Goal: Information Seeking & Learning: Check status

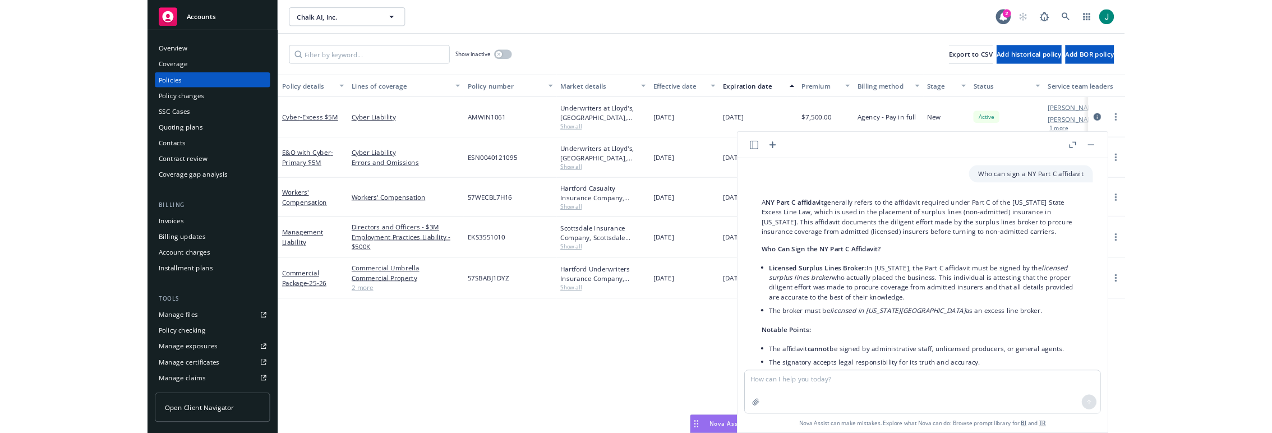
scroll to position [2372, 0]
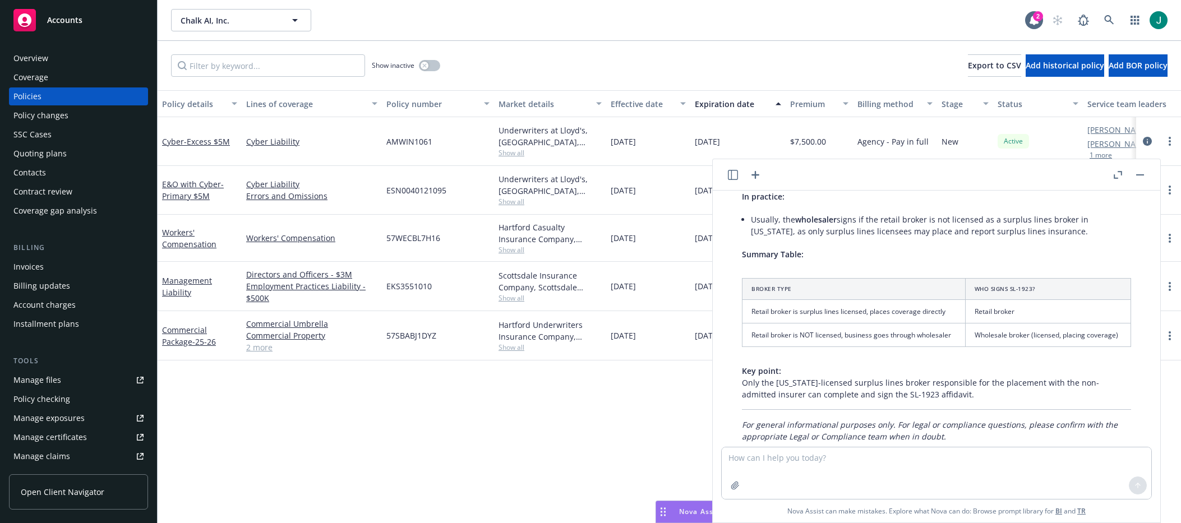
click at [1141, 177] on button "button" at bounding box center [1139, 174] width 13 height 13
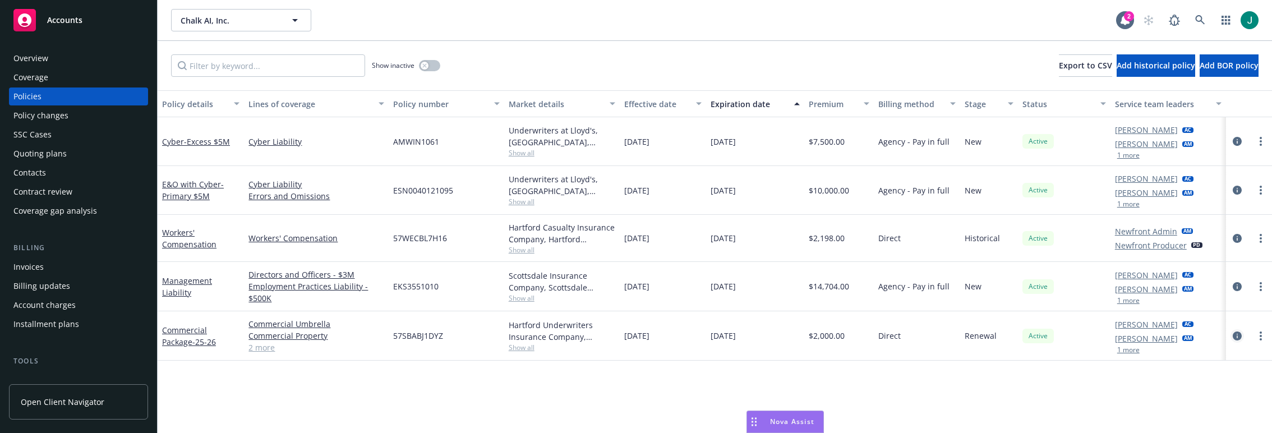
click at [1180, 336] on icon "circleInformation" at bounding box center [1236, 335] width 9 height 9
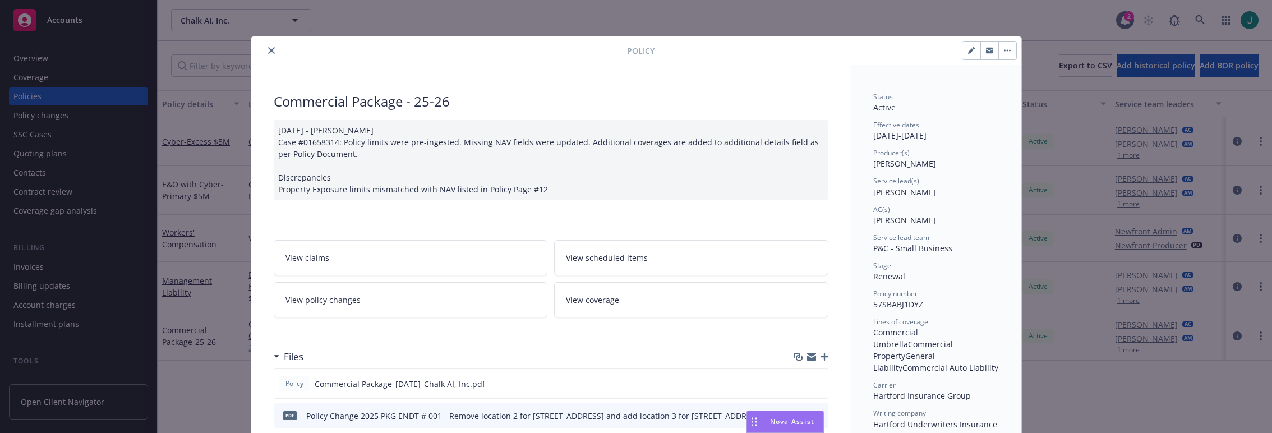
click at [265, 50] on button "close" at bounding box center [271, 50] width 13 height 13
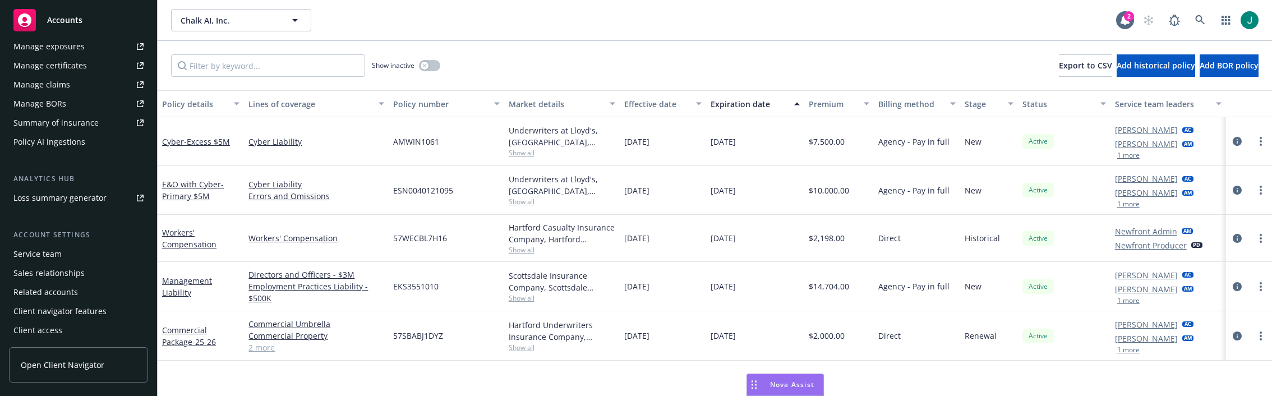
scroll to position [373, 0]
click at [81, 257] on div "Service team" at bounding box center [78, 253] width 130 height 18
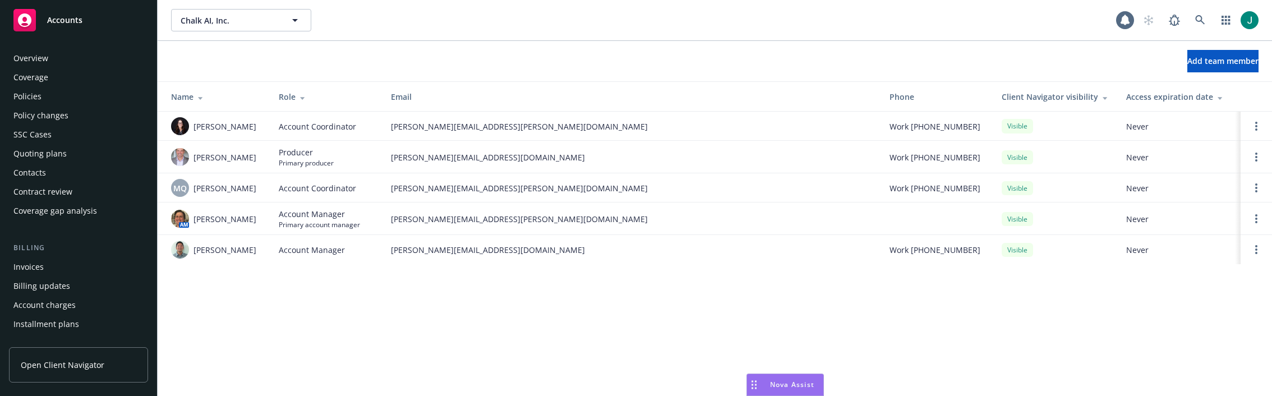
scroll to position [373, 0]
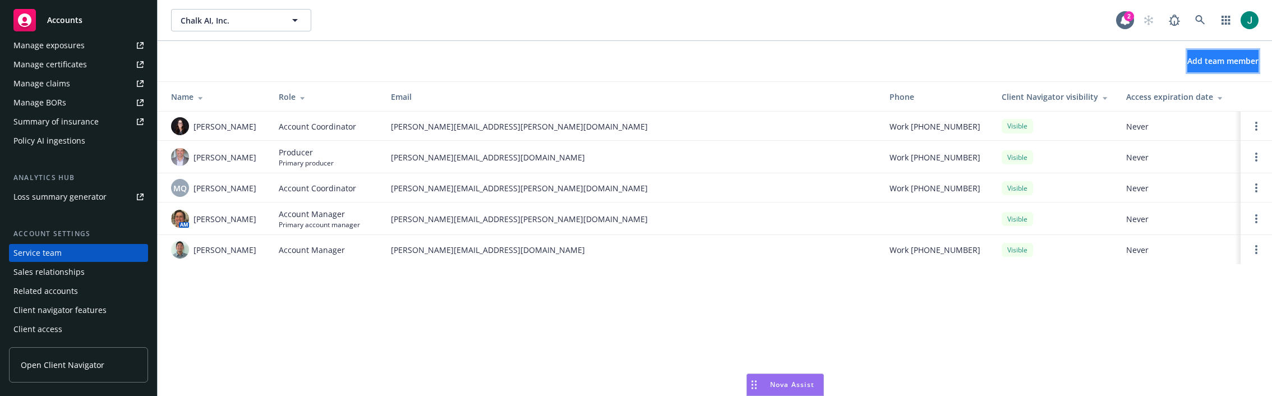
click at [1180, 61] on span "Add team member" at bounding box center [1222, 61] width 71 height 11
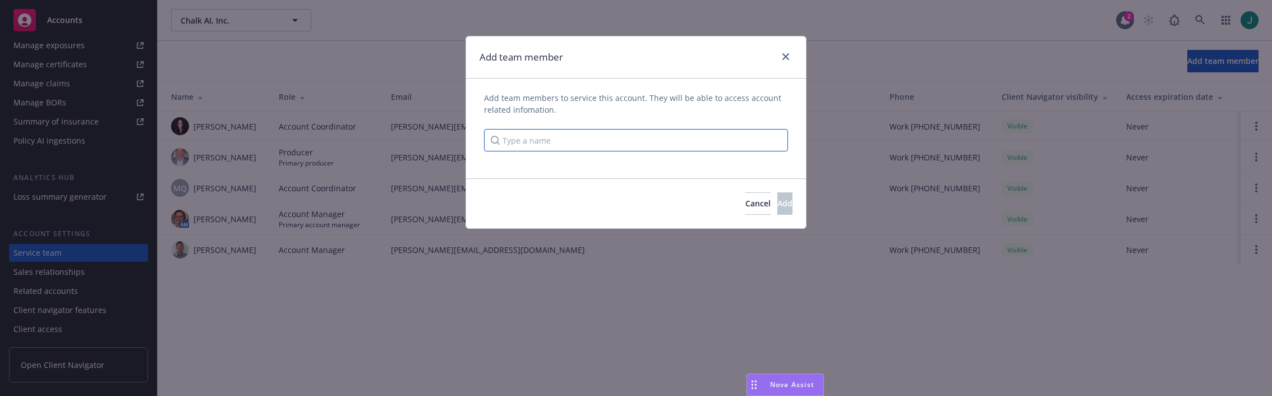
click at [546, 140] on input "Type a name" at bounding box center [636, 140] width 304 height 22
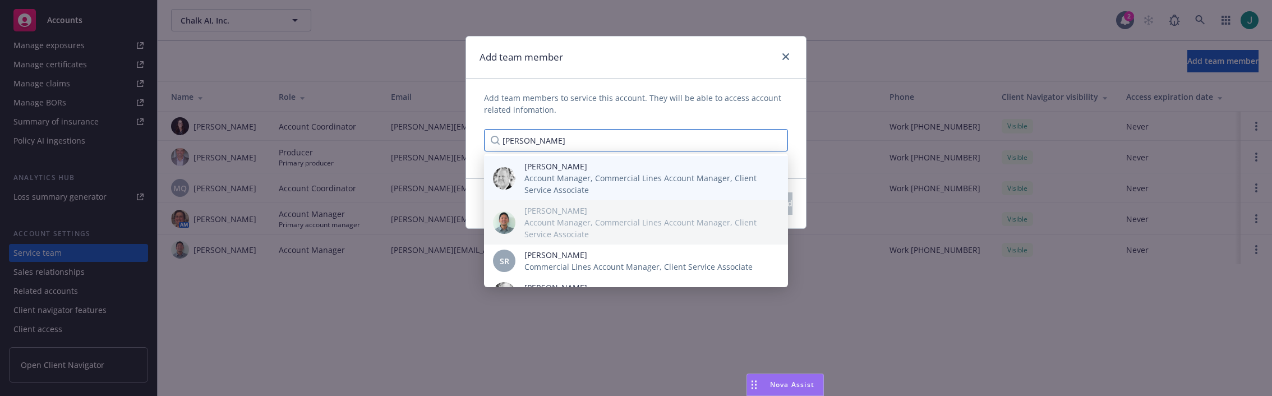
type input "Steve"
click at [550, 174] on span "Account Manager, Commercial Lines Account Manager, Client Service Associate" at bounding box center [647, 184] width 246 height 24
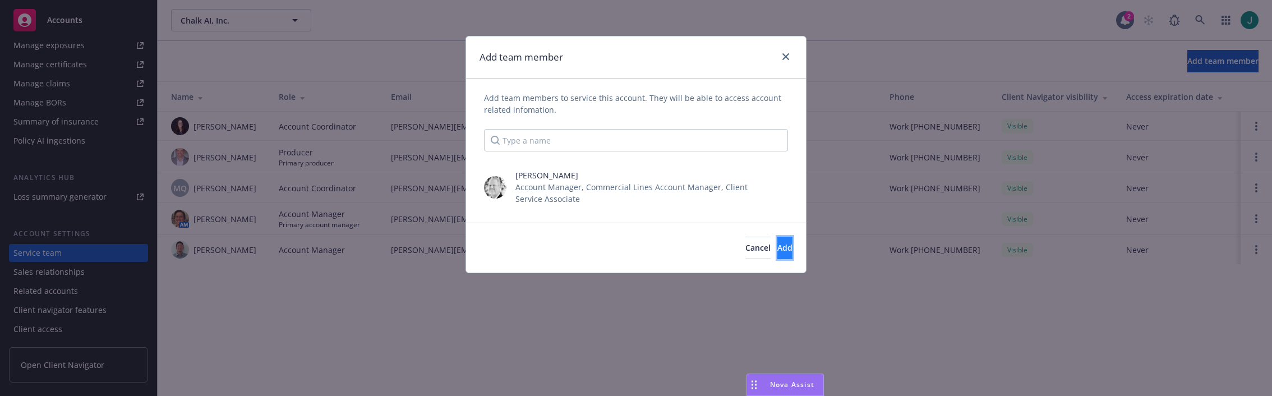
click at [777, 244] on span "Add" at bounding box center [784, 247] width 15 height 11
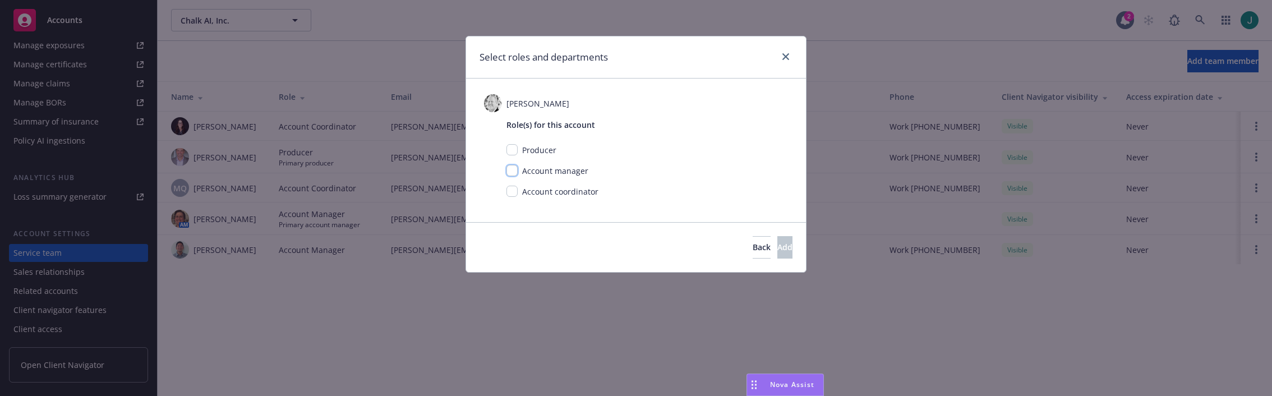
click at [514, 170] on input "checkbox" at bounding box center [511, 170] width 11 height 11
checkbox input "true"
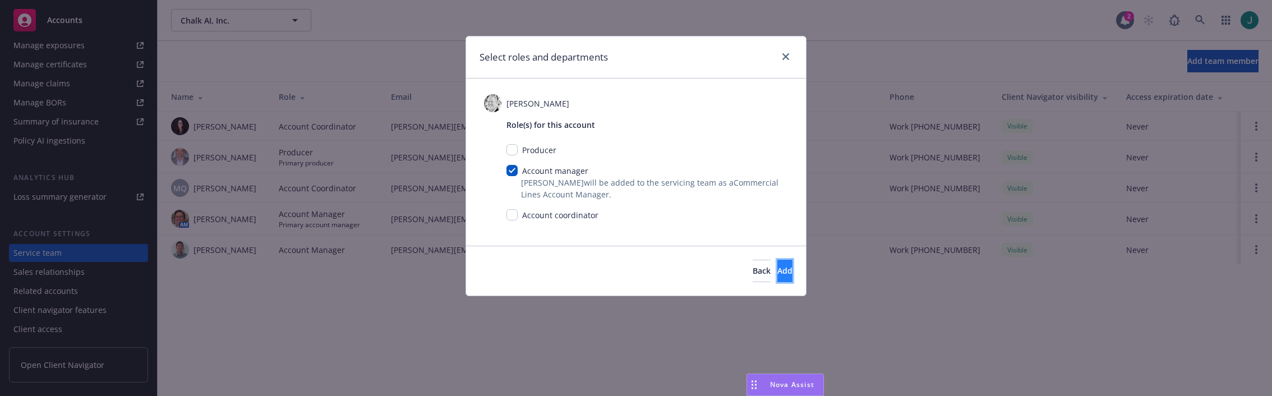
click at [777, 270] on button "Add" at bounding box center [784, 271] width 15 height 22
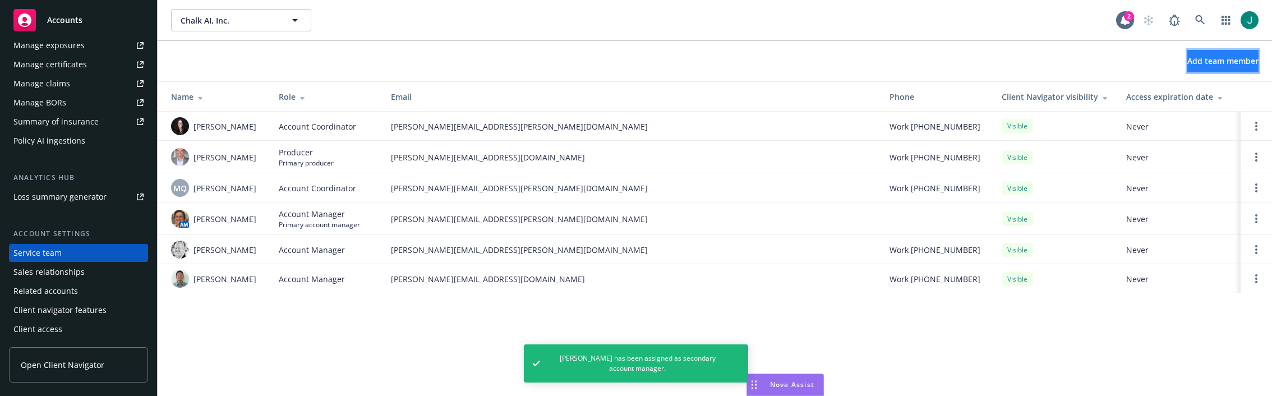
click at [1180, 56] on span "Add team member" at bounding box center [1222, 61] width 71 height 11
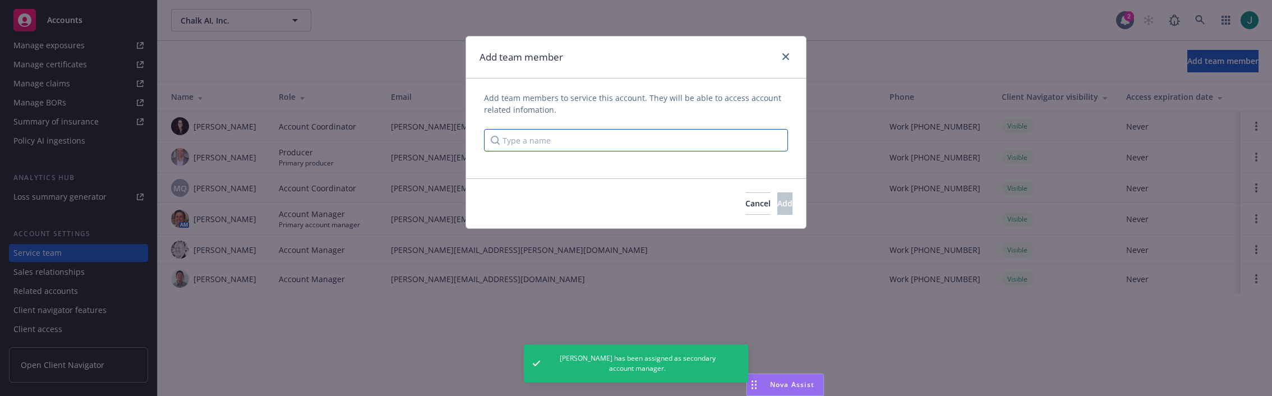
click at [525, 139] on input "Type a name" at bounding box center [636, 140] width 304 height 22
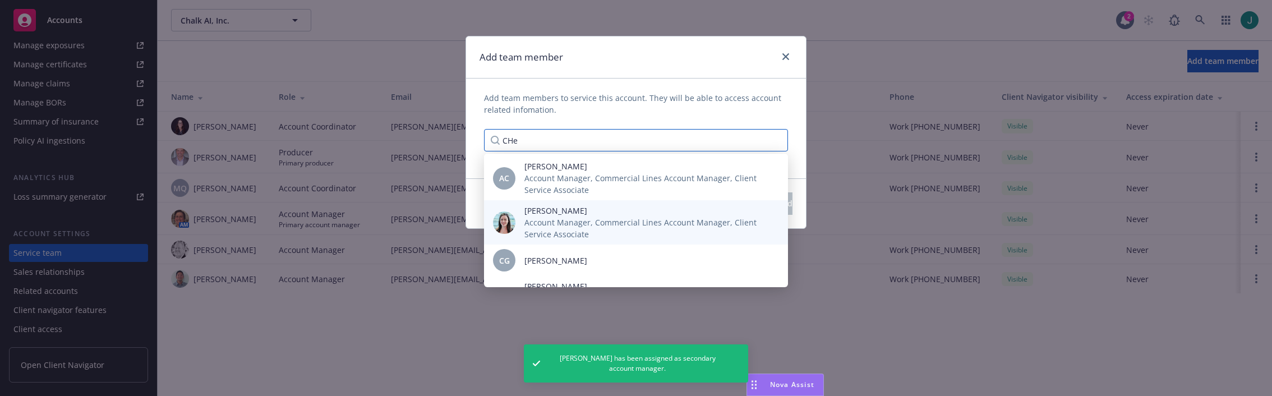
type input "CHe"
click at [538, 216] on span "Account Manager, Commercial Lines Account Manager, Client Service Associate" at bounding box center [647, 228] width 246 height 24
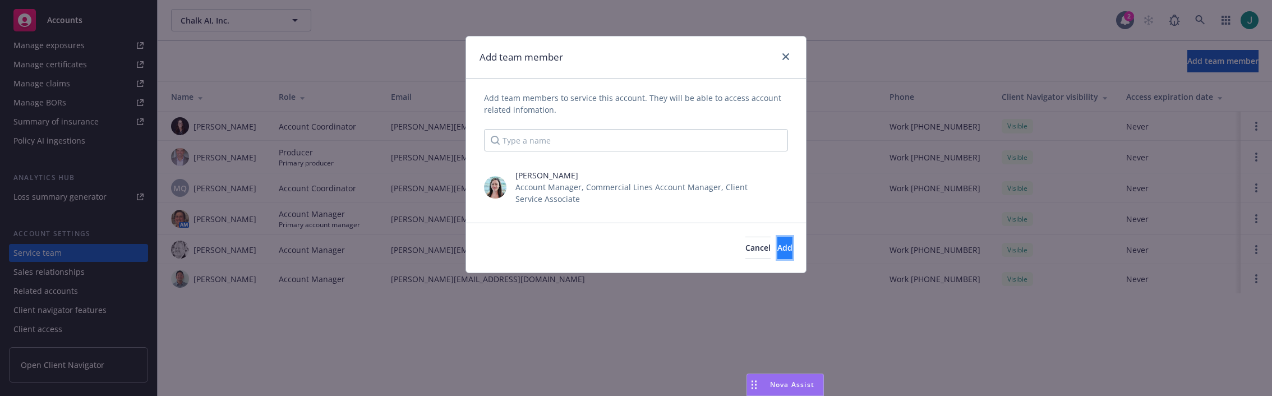
click at [777, 249] on span "Add" at bounding box center [784, 247] width 15 height 11
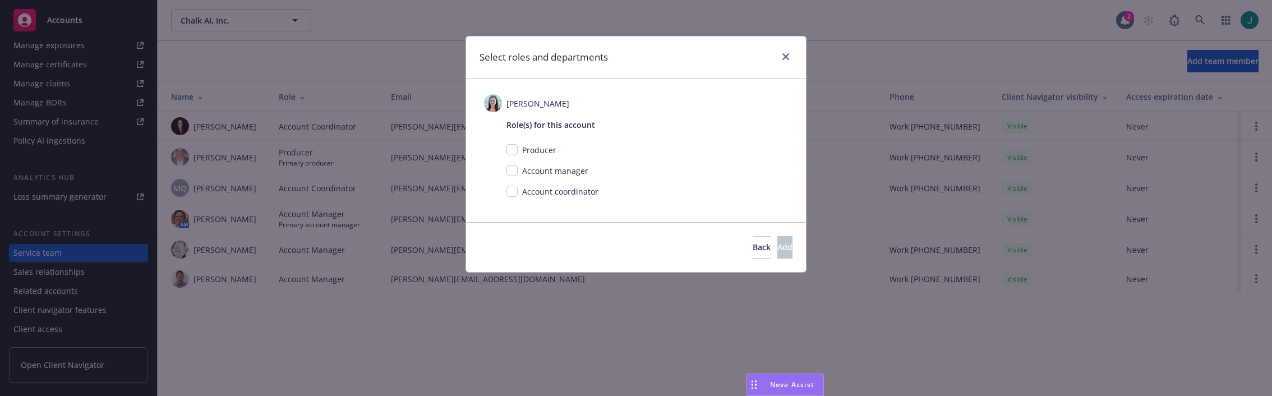
click at [523, 192] on span "Account coordinator" at bounding box center [560, 191] width 76 height 11
click at [511, 192] on input "checkbox" at bounding box center [511, 191] width 11 height 11
checkbox input "true"
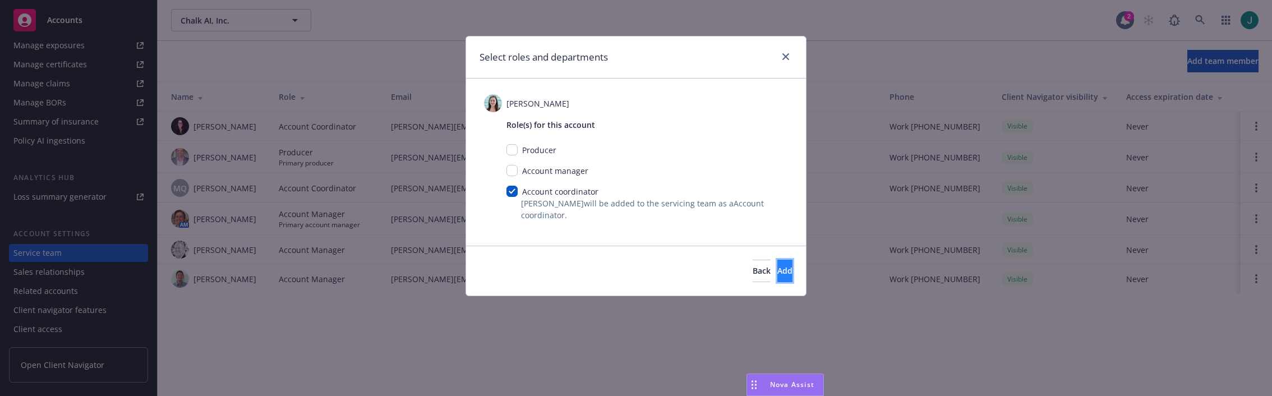
click at [777, 275] on button "Add" at bounding box center [784, 271] width 15 height 22
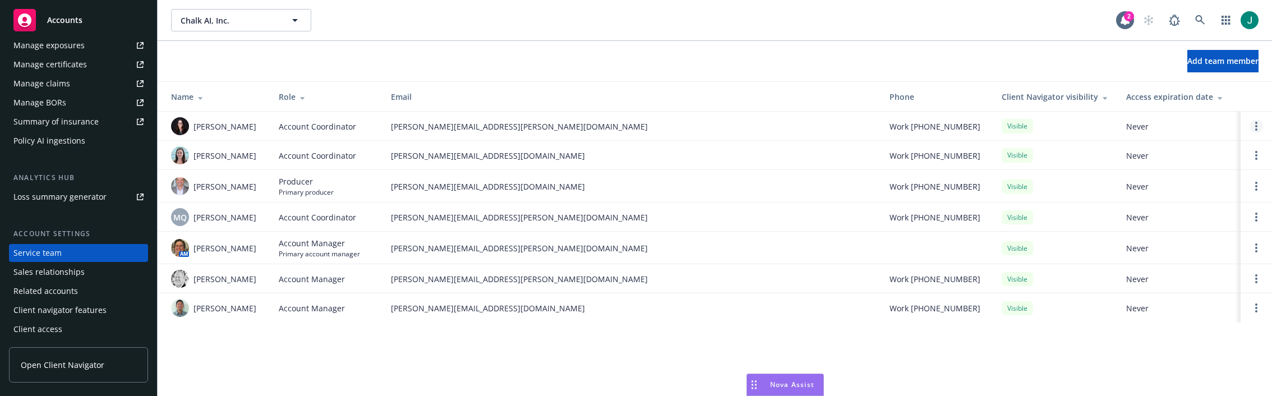
click at [1180, 129] on link "Open options" at bounding box center [1255, 125] width 13 height 13
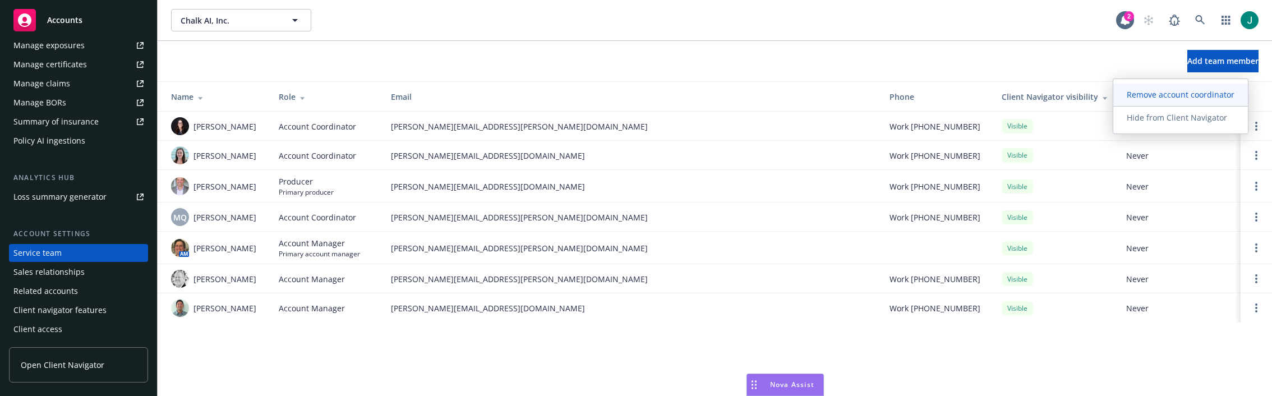
drag, startPoint x: 1209, startPoint y: 97, endPoint x: 1197, endPoint y: 97, distance: 11.8
click at [1180, 97] on span "Remove account coordinator" at bounding box center [1180, 94] width 135 height 11
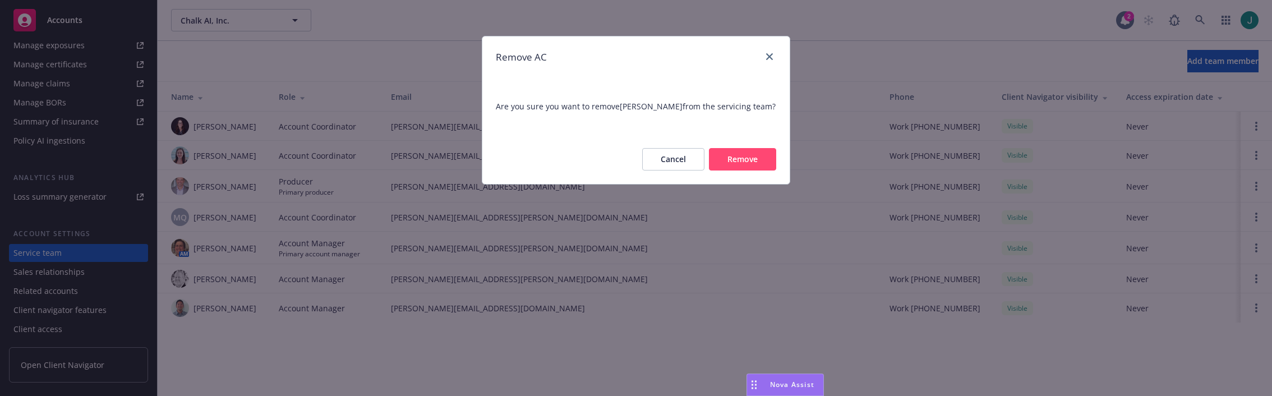
click at [741, 161] on button "Remove" at bounding box center [742, 159] width 67 height 22
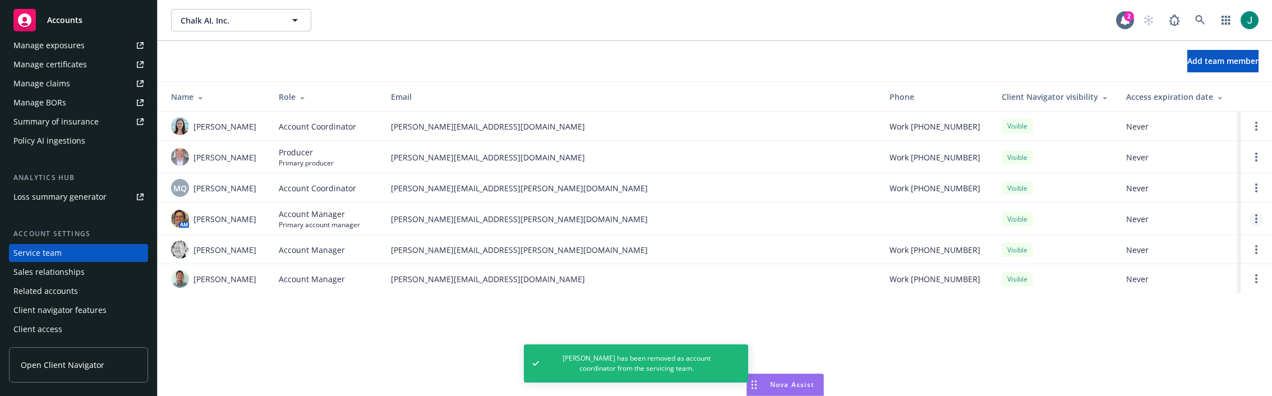
click at [1180, 220] on link "Open options" at bounding box center [1255, 218] width 13 height 13
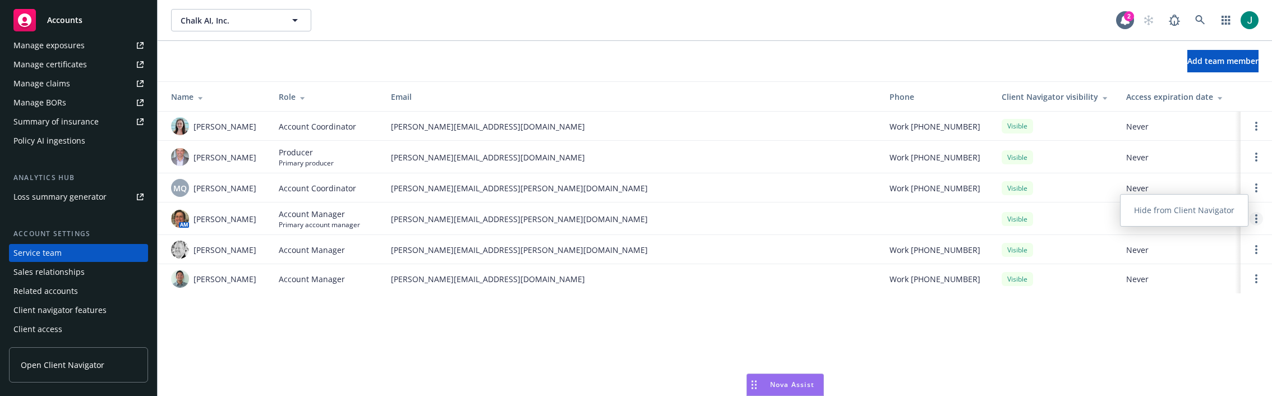
click at [1180, 220] on link "Open options" at bounding box center [1255, 218] width 13 height 13
click at [1180, 250] on circle "Open options" at bounding box center [1256, 249] width 2 height 2
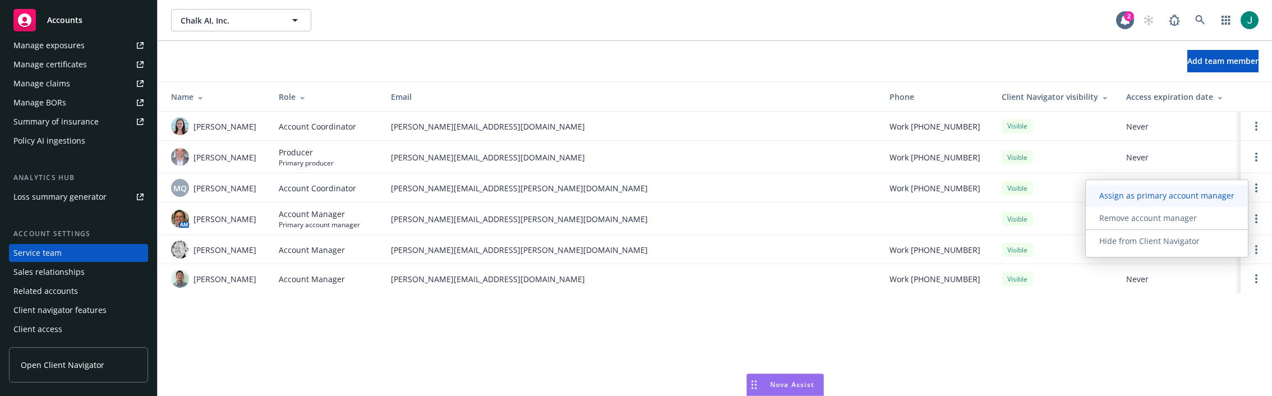
click at [1180, 198] on span "Assign as primary account manager" at bounding box center [1167, 195] width 162 height 11
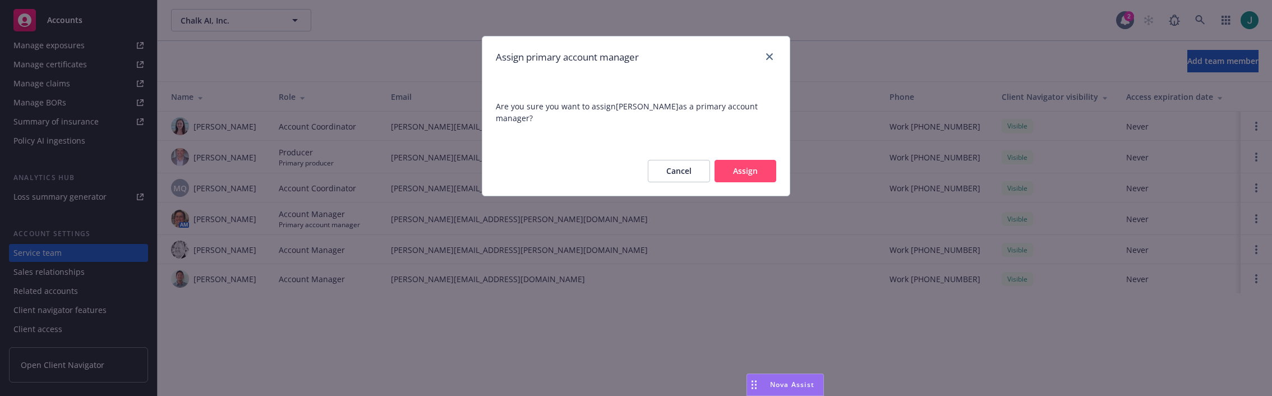
click at [746, 166] on button "Assign" at bounding box center [745, 171] width 62 height 22
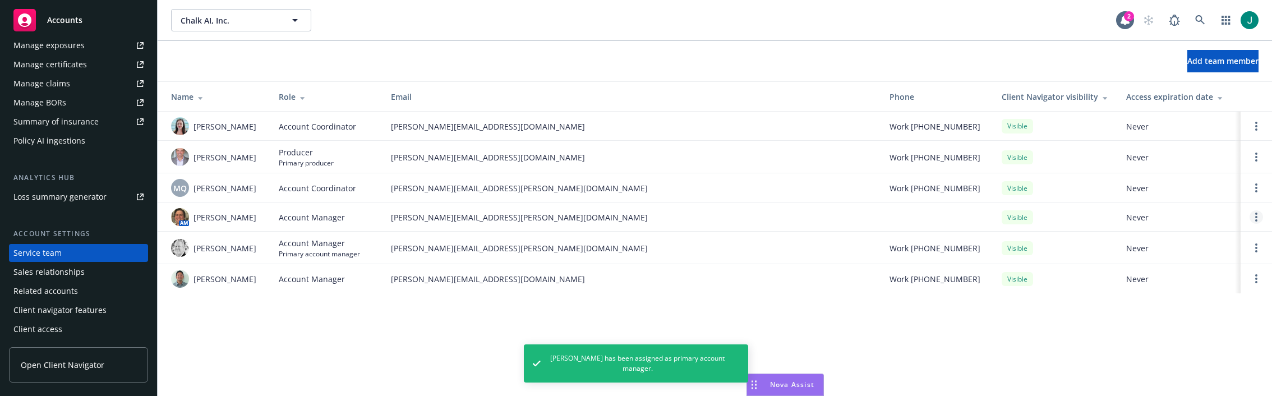
click at [1180, 216] on circle "Open options" at bounding box center [1256, 217] width 2 height 2
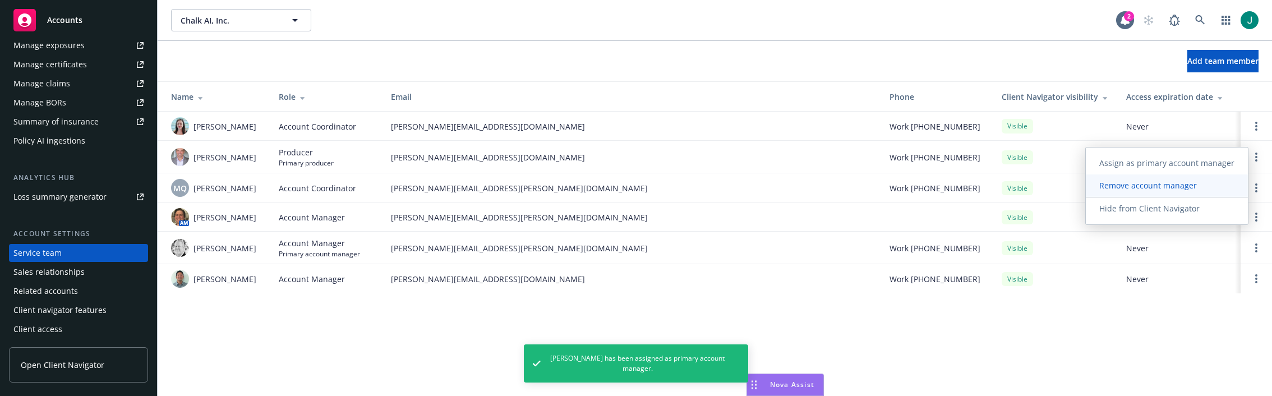
click at [1171, 189] on span "Remove account manager" at bounding box center [1148, 185] width 124 height 11
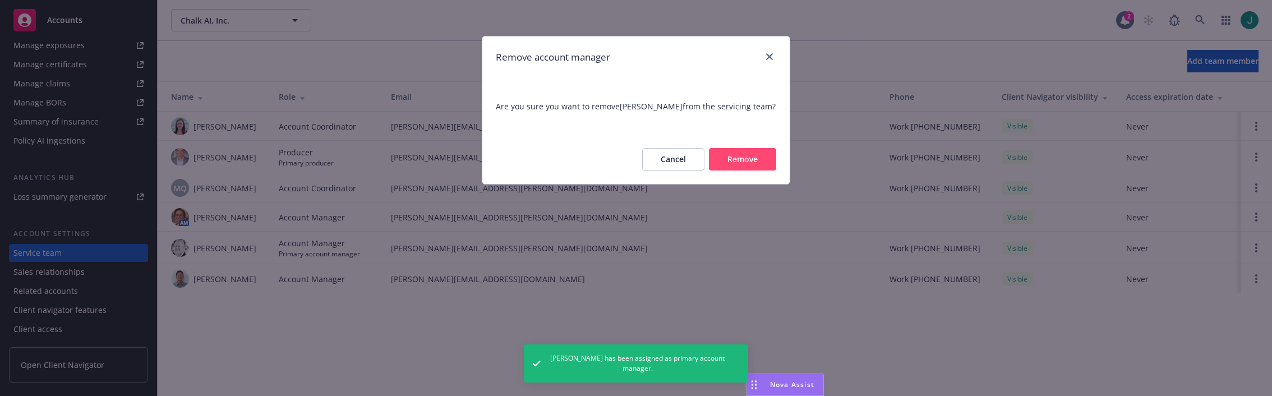
click at [734, 159] on button "Remove" at bounding box center [742, 159] width 67 height 22
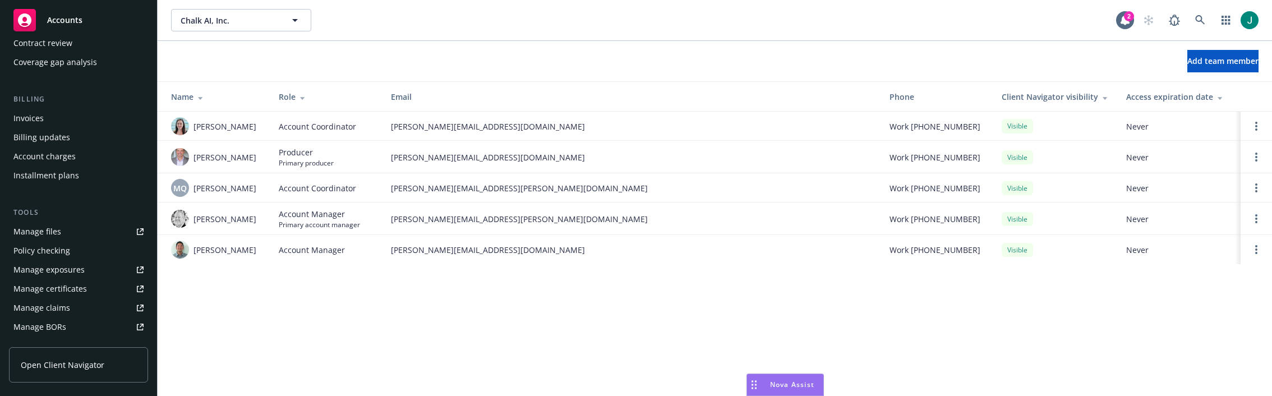
scroll to position [0, 0]
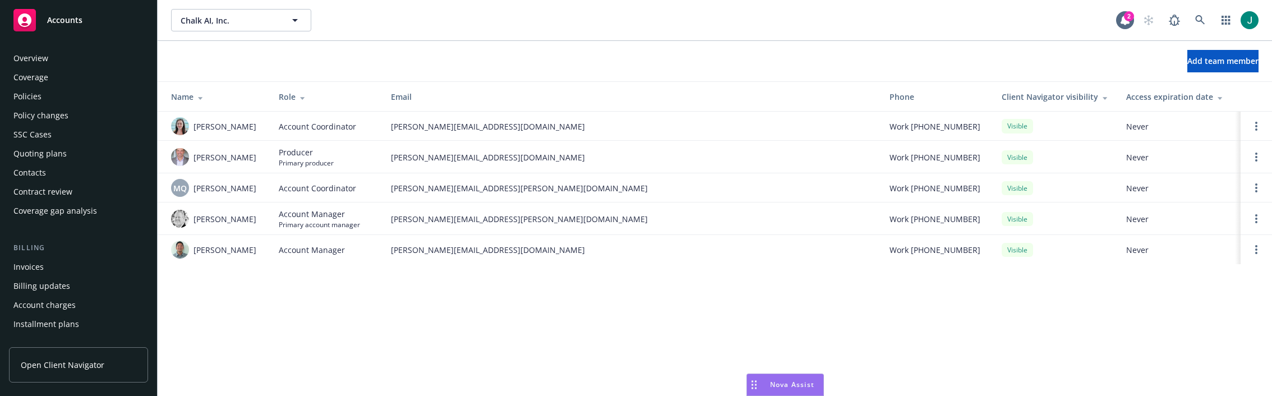
click at [58, 95] on div "Policies" at bounding box center [78, 96] width 130 height 18
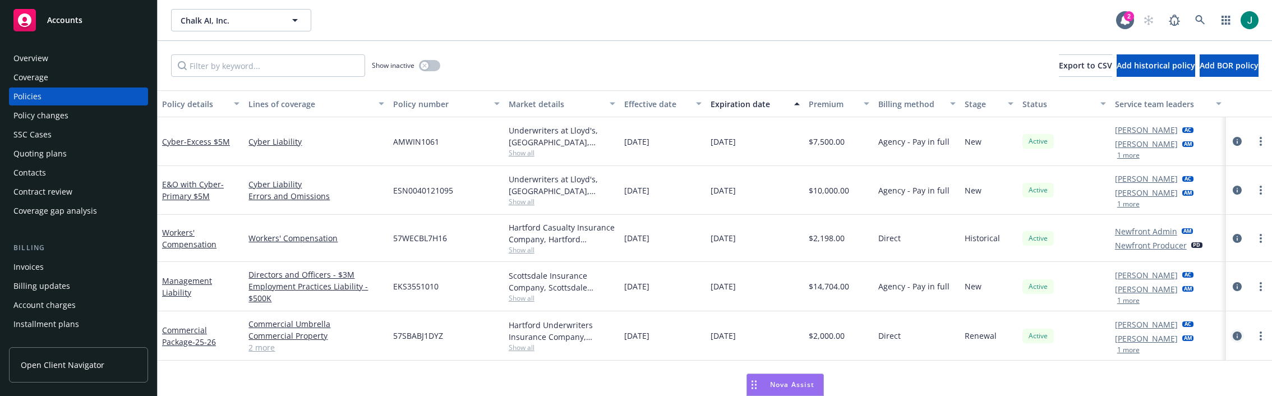
click at [1180, 332] on icon "circleInformation" at bounding box center [1236, 335] width 9 height 9
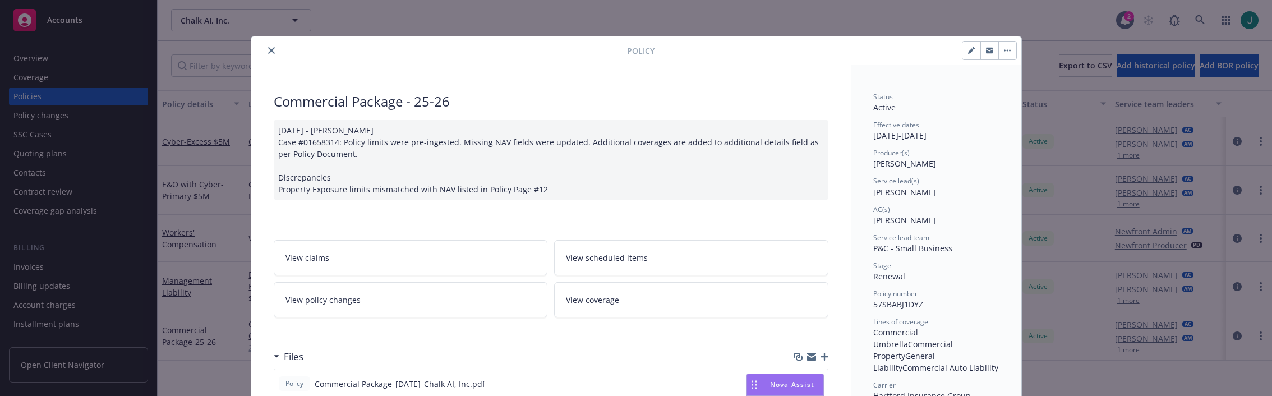
scroll to position [34, 0]
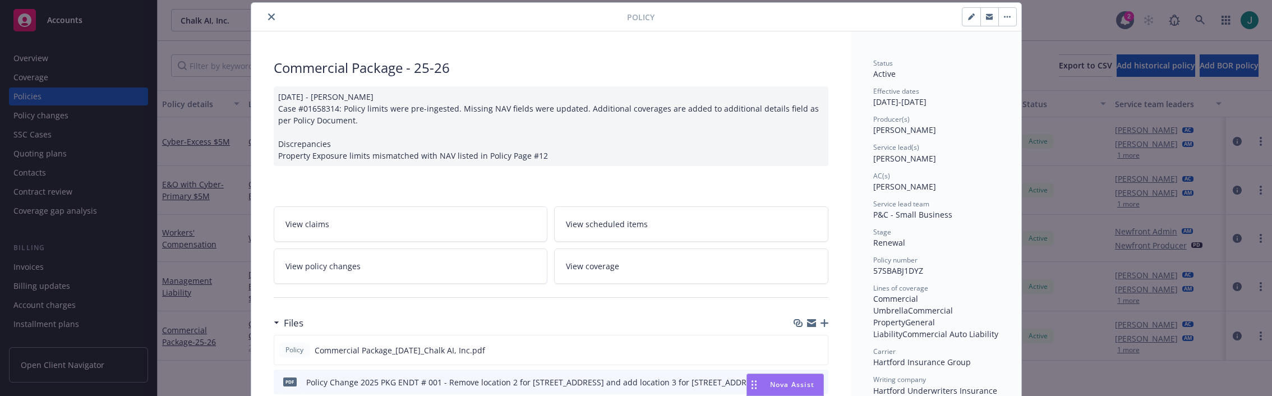
click at [968, 20] on icon "button" at bounding box center [971, 16] width 7 height 7
select select "RENEWAL"
select select "12"
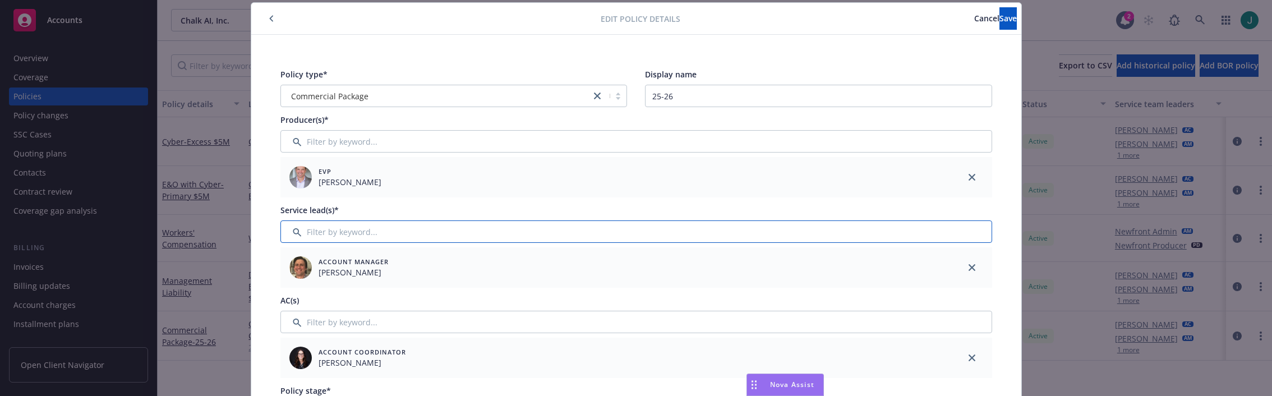
click at [341, 231] on input "Filter by keyword..." at bounding box center [636, 231] width 712 height 22
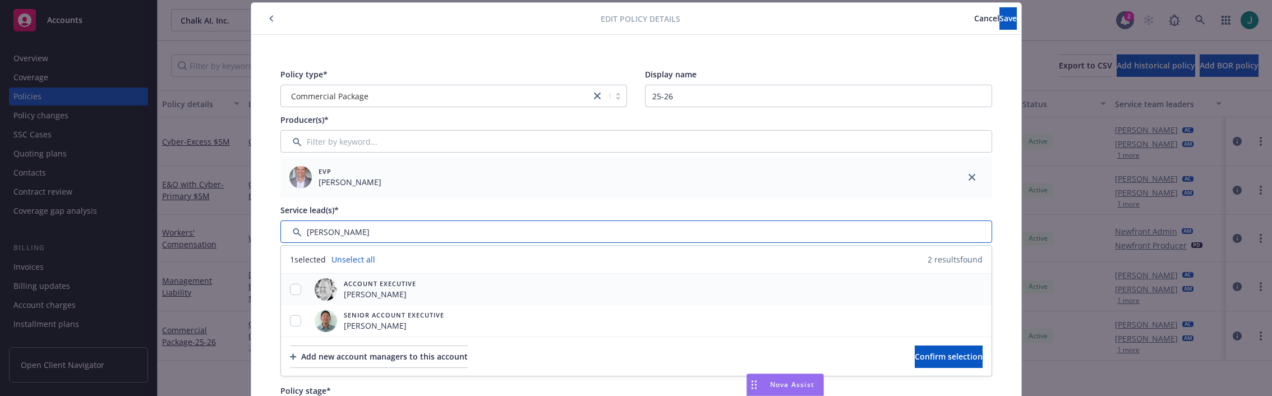
type input "steve"
click at [290, 290] on input "checkbox" at bounding box center [295, 289] width 11 height 11
checkbox input "true"
click at [915, 355] on span "Confirm selection" at bounding box center [949, 356] width 68 height 11
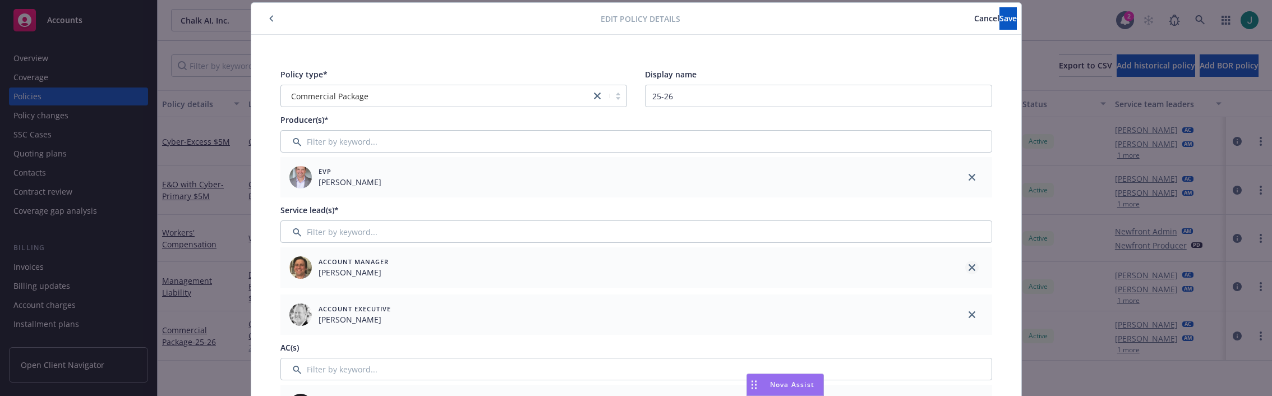
click at [968, 267] on icon "close" at bounding box center [971, 267] width 7 height 7
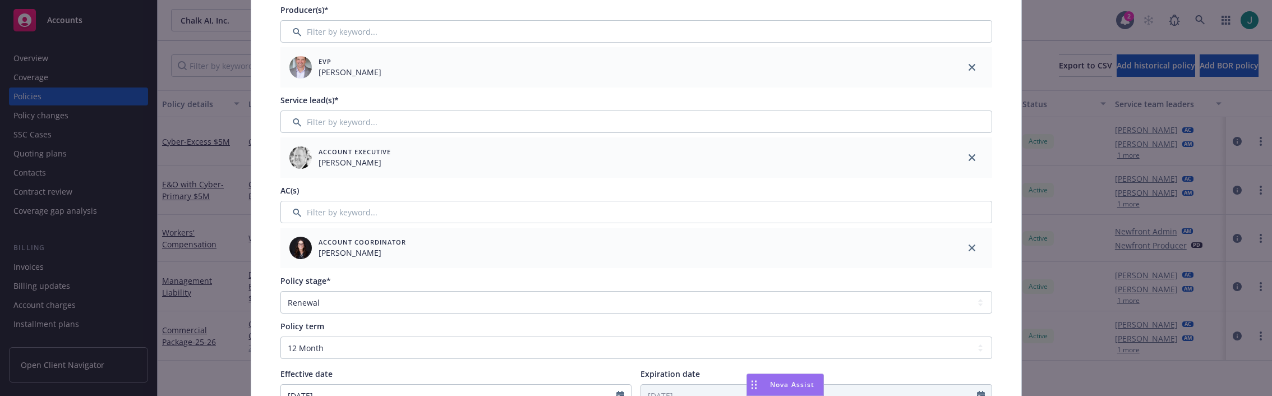
scroll to position [146, 0]
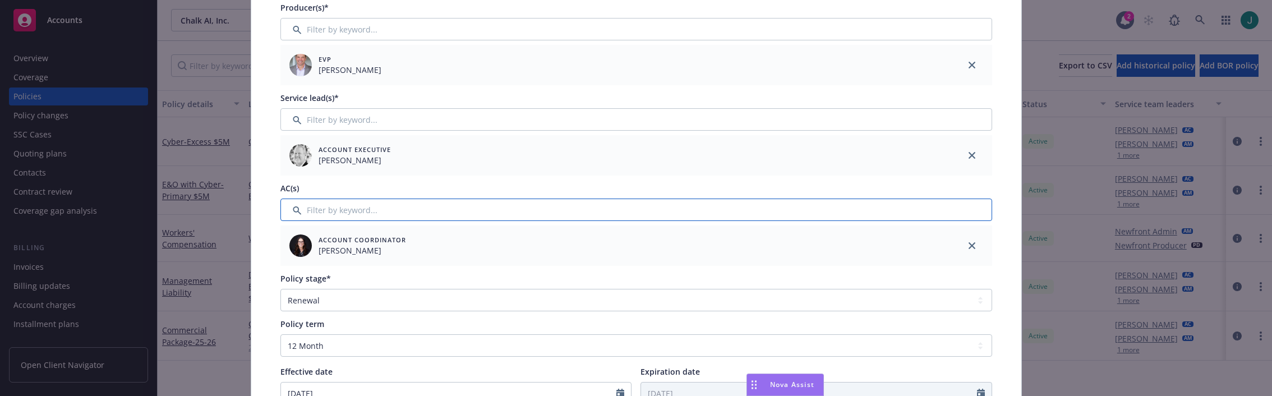
click at [341, 212] on input "Filter by keyword..." at bounding box center [636, 209] width 712 height 22
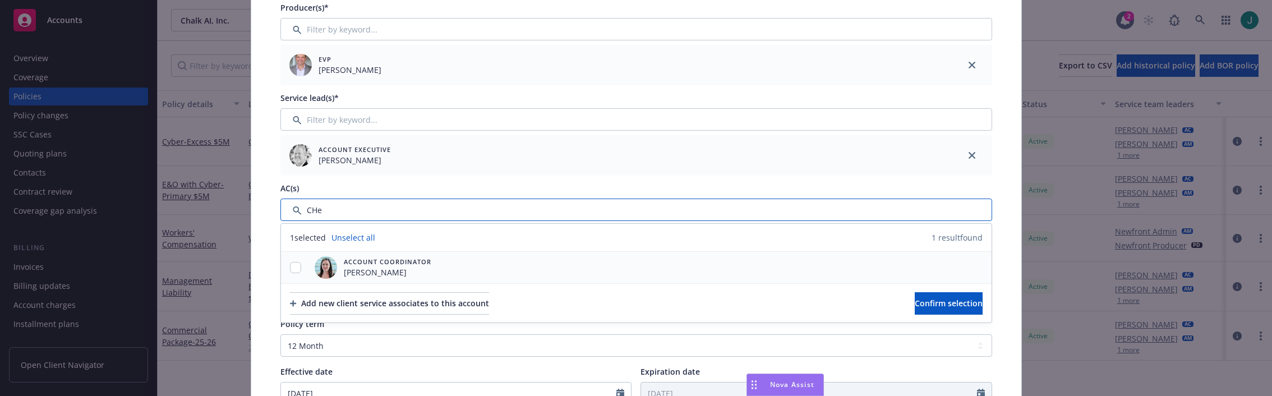
type input "CHe"
click at [292, 268] on input "checkbox" at bounding box center [295, 267] width 11 height 11
checkbox input "true"
click at [915, 302] on span "Confirm selection" at bounding box center [949, 303] width 68 height 11
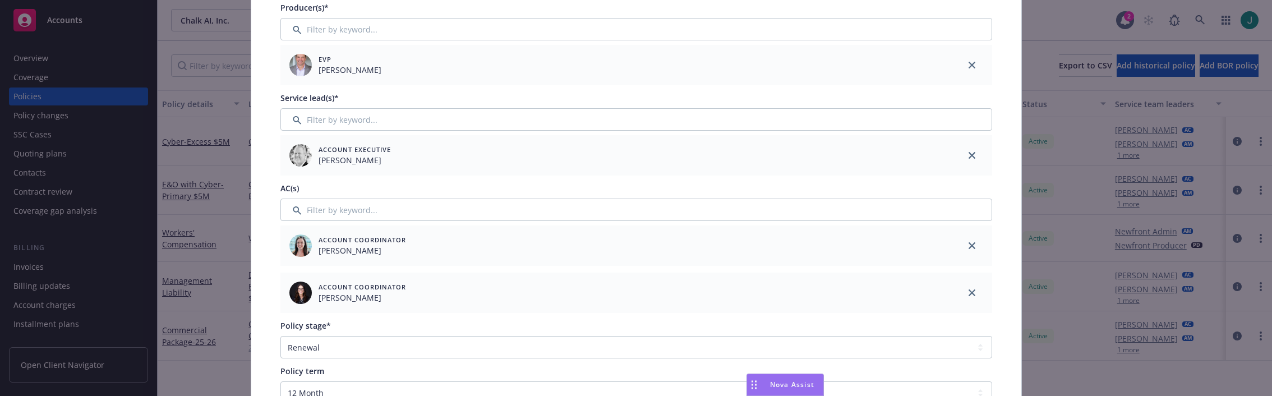
click at [968, 291] on icon "close" at bounding box center [971, 292] width 7 height 7
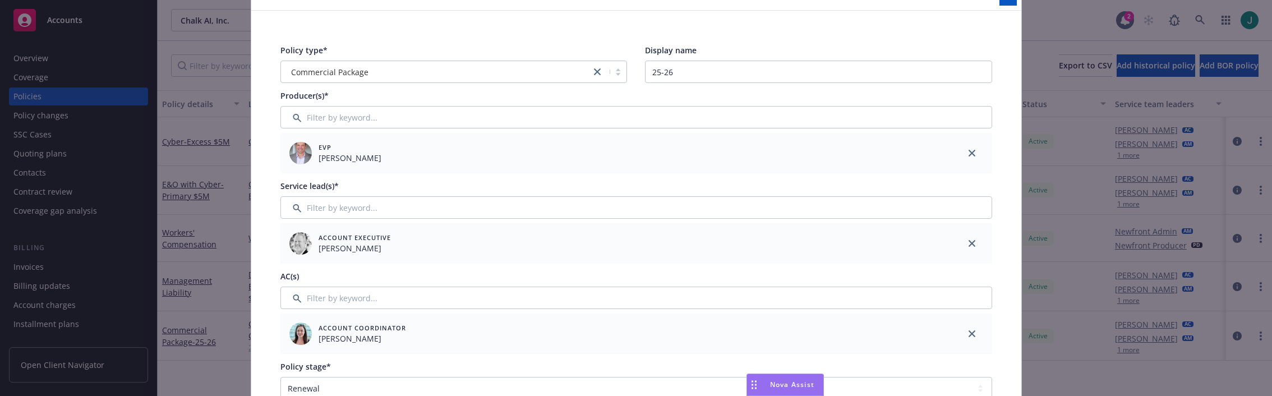
scroll to position [0, 0]
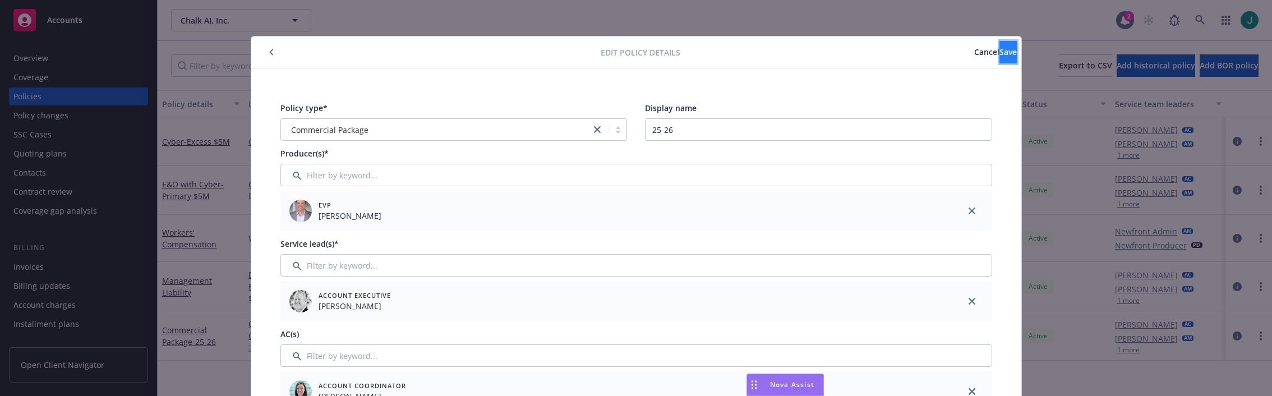
click at [999, 53] on span "Save" at bounding box center [1007, 52] width 17 height 11
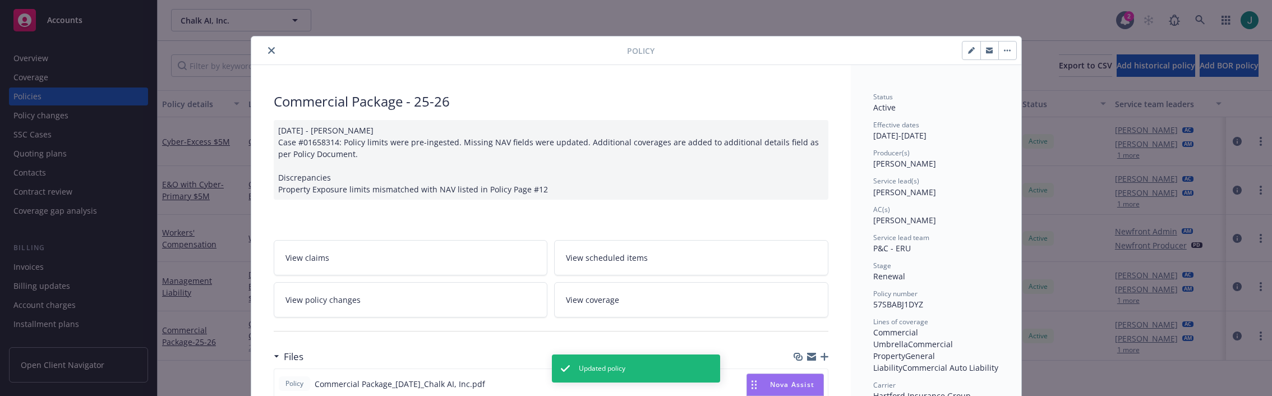
click at [271, 53] on button "close" at bounding box center [271, 50] width 13 height 13
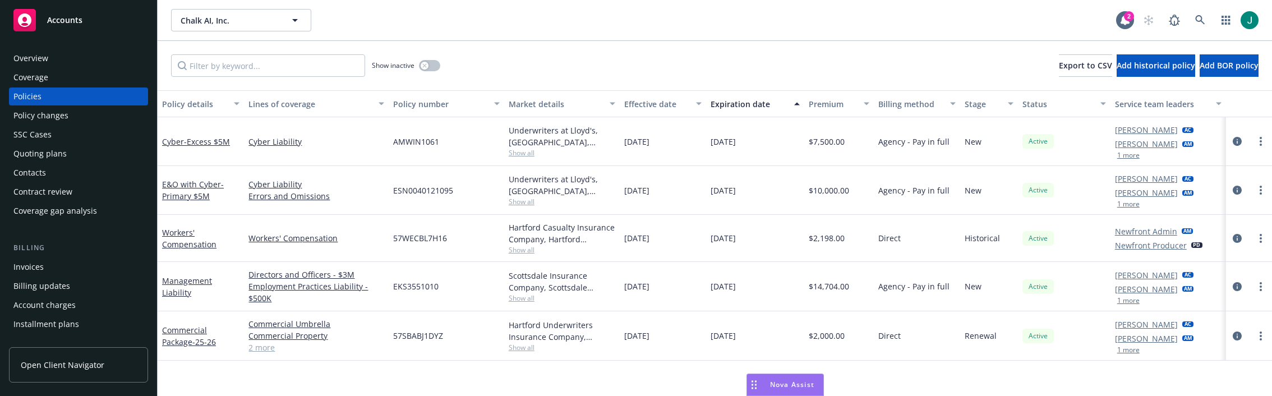
click at [1180, 287] on icon "circleInformation" at bounding box center [1236, 286] width 9 height 9
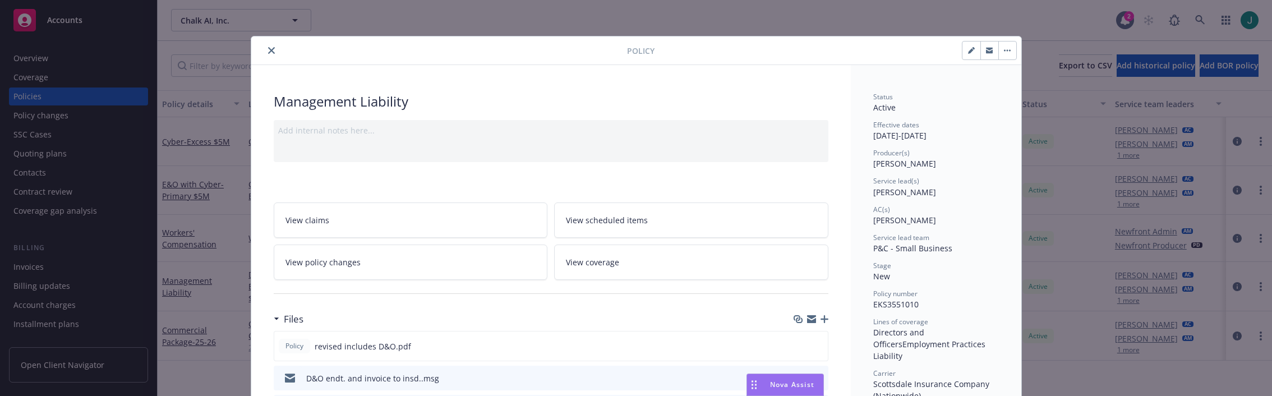
click at [968, 53] on icon "button" at bounding box center [971, 50] width 7 height 7
select select "NEW"
select select "12"
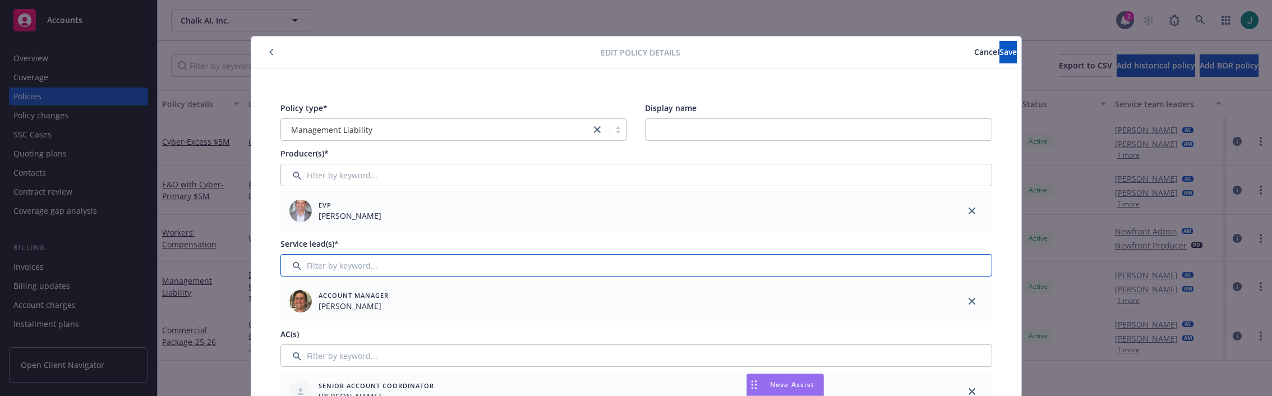
click at [336, 264] on input "Filter by keyword..." at bounding box center [636, 265] width 712 height 22
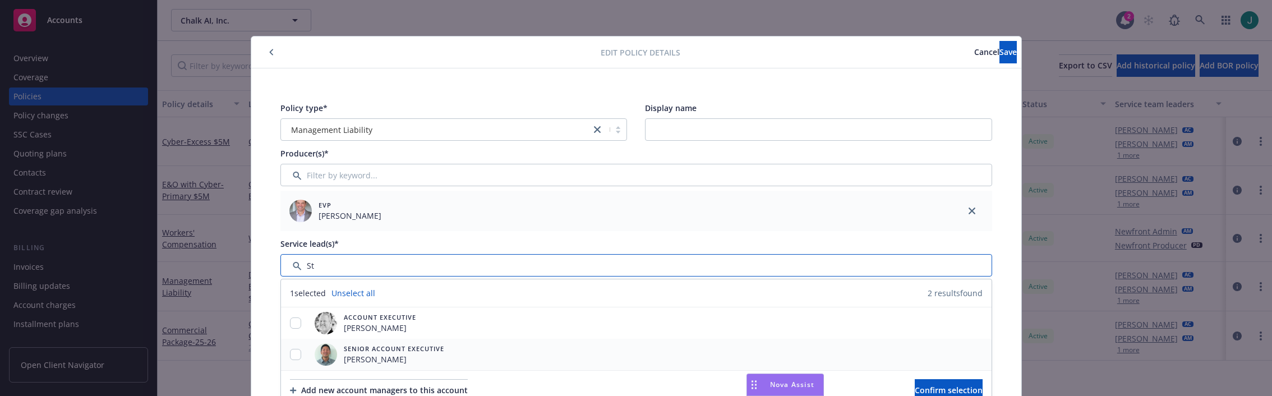
type input "St"
click at [294, 353] on input "checkbox" at bounding box center [295, 354] width 11 height 11
checkbox input "true"
click at [999, 53] on span "Save" at bounding box center [1007, 52] width 17 height 11
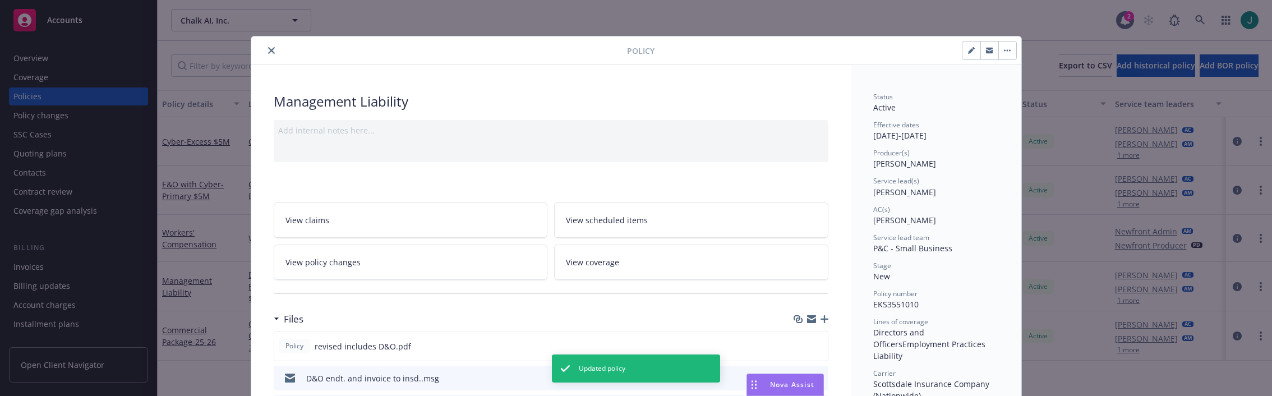
click at [1005, 52] on button "button" at bounding box center [1007, 50] width 18 height 18
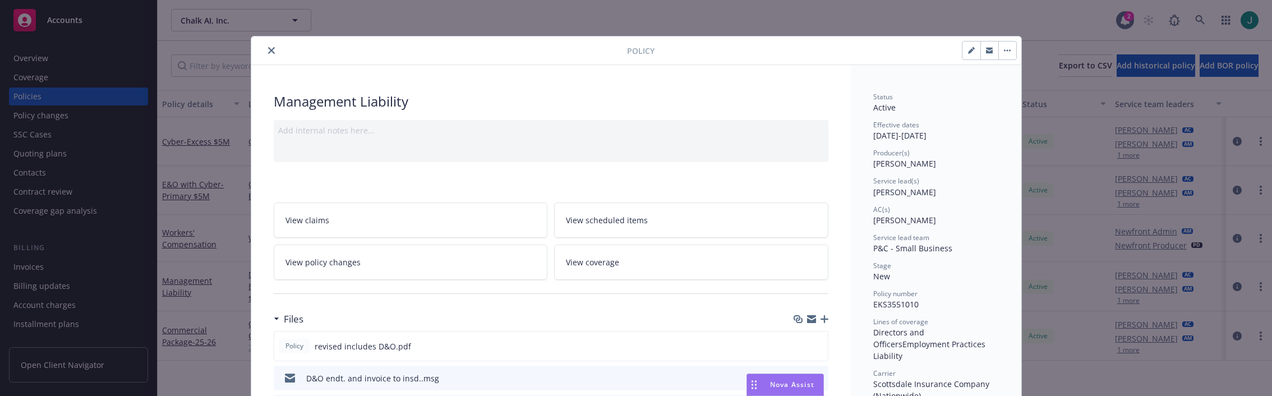
click at [962, 52] on button "button" at bounding box center [971, 50] width 18 height 18
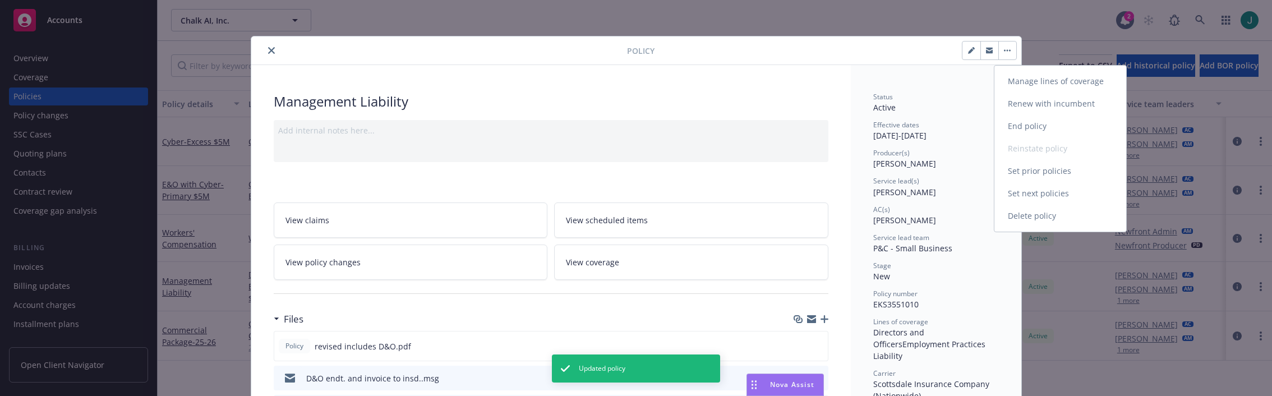
select select "NEW"
select select "12"
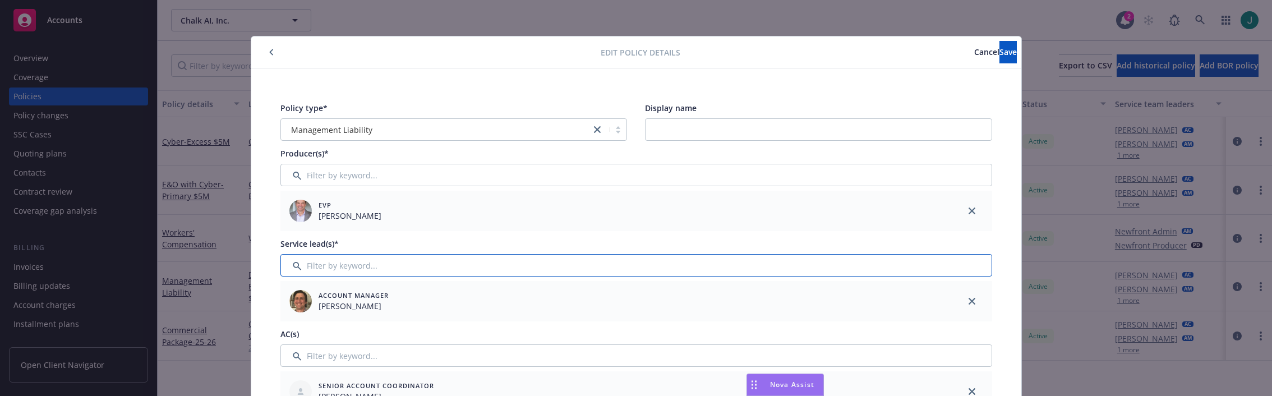
click at [331, 269] on input "Filter by keyword..." at bounding box center [636, 265] width 712 height 22
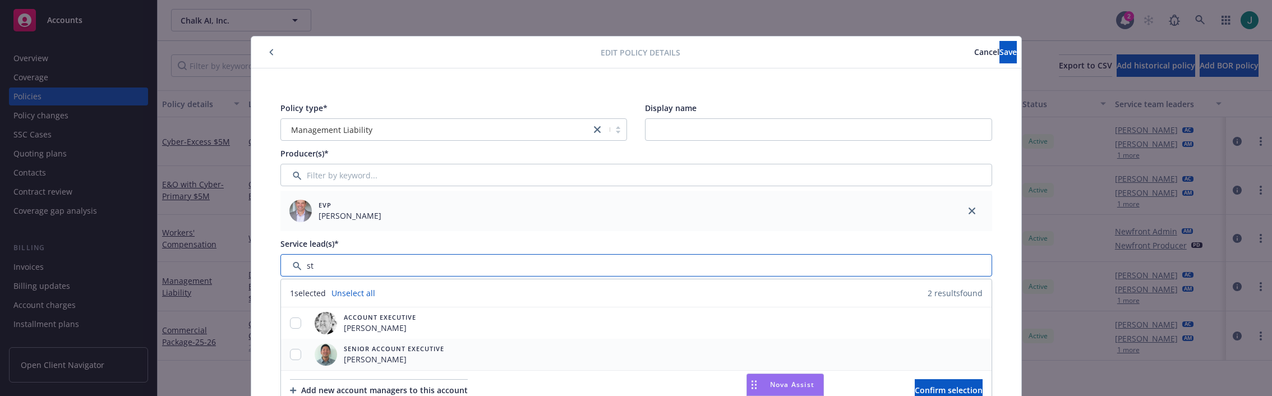
type input "st"
click at [290, 351] on input "checkbox" at bounding box center [295, 354] width 11 height 11
checkbox input "true"
click at [915, 386] on span "Confirm selection" at bounding box center [949, 390] width 68 height 11
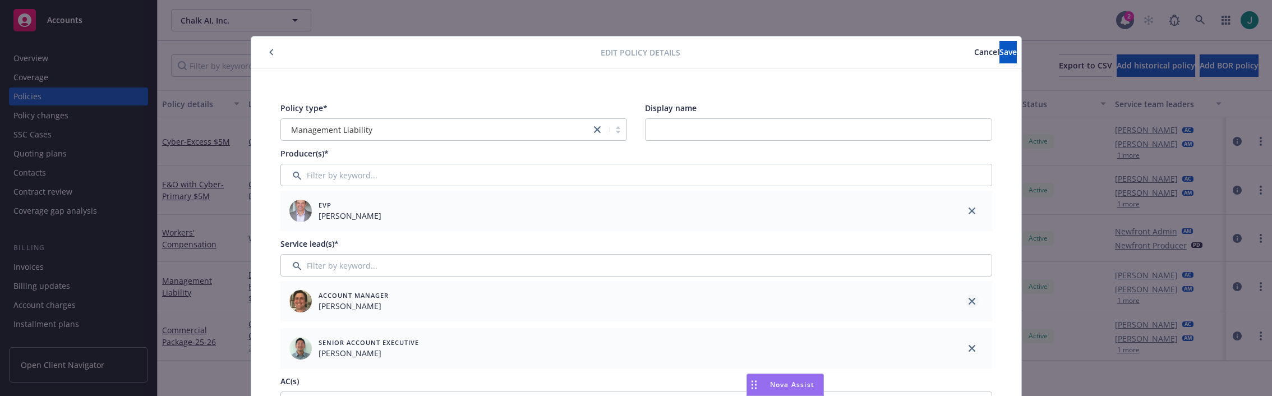
click at [968, 301] on icon "close" at bounding box center [971, 301] width 7 height 7
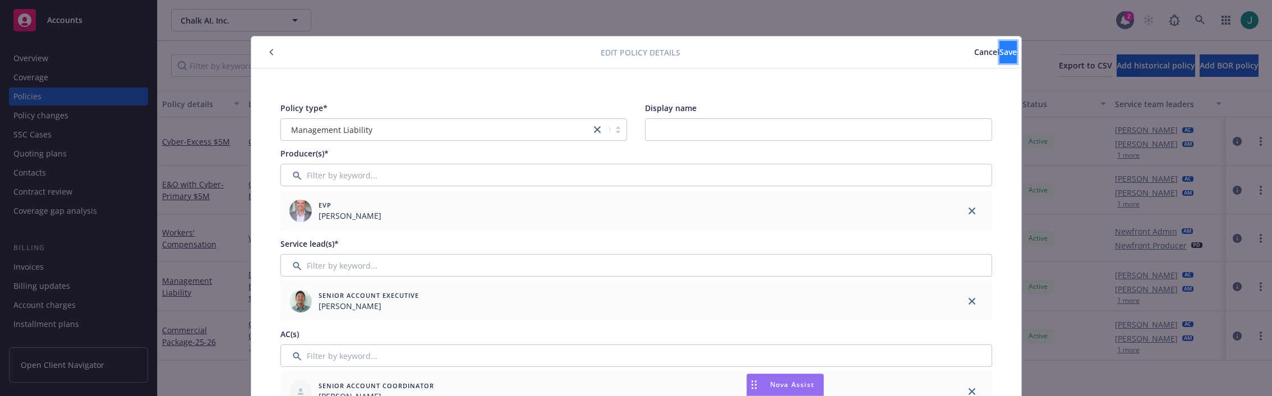
click at [999, 55] on span "Save" at bounding box center [1007, 52] width 17 height 11
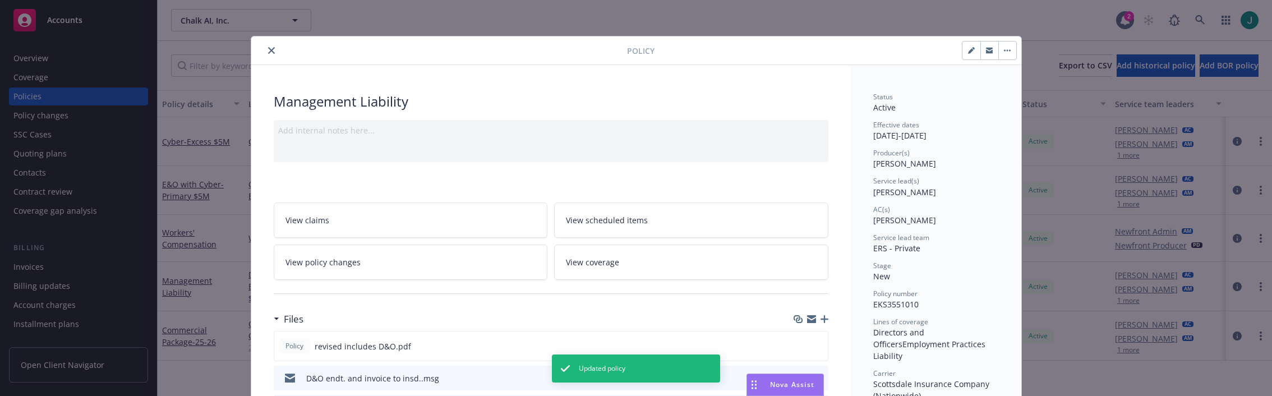
click at [269, 50] on icon "close" at bounding box center [271, 50] width 7 height 7
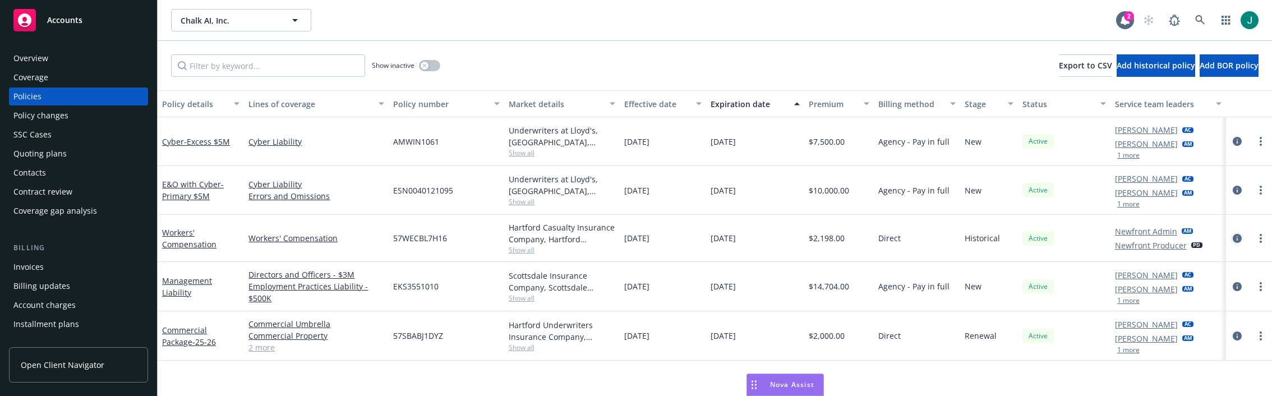
click at [1180, 238] on icon "circleInformation" at bounding box center [1236, 238] width 9 height 9
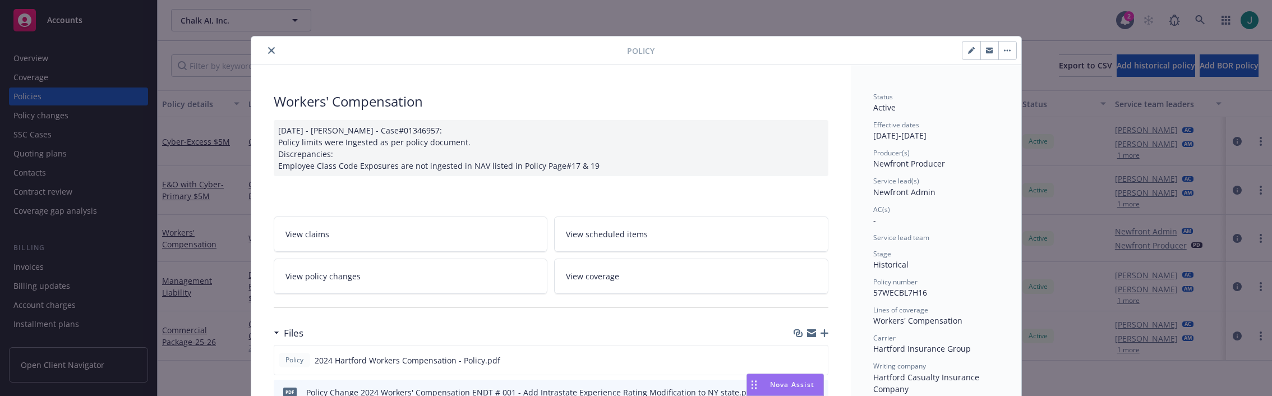
click at [968, 53] on icon "button" at bounding box center [971, 51] width 6 height 6
select select "HISTORICAL"
select select "12"
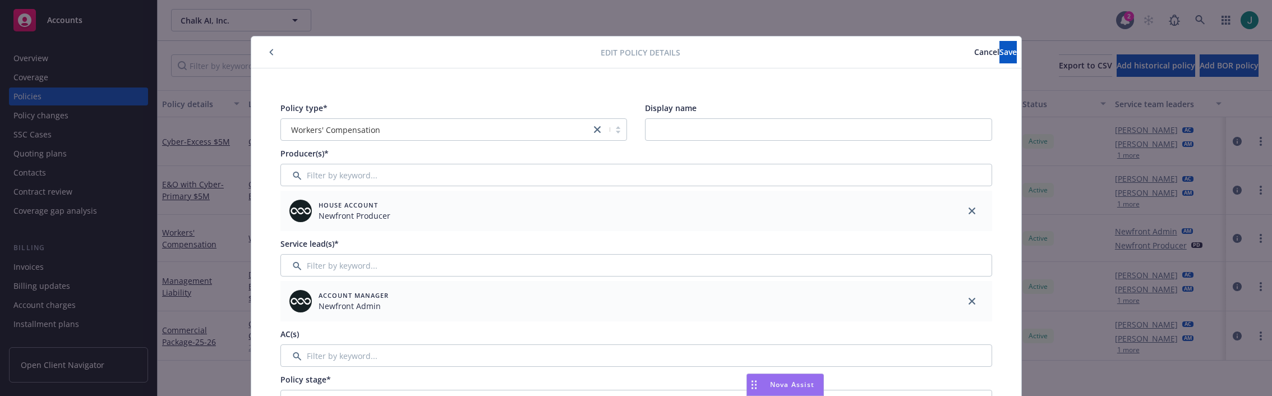
scroll to position [56, 0]
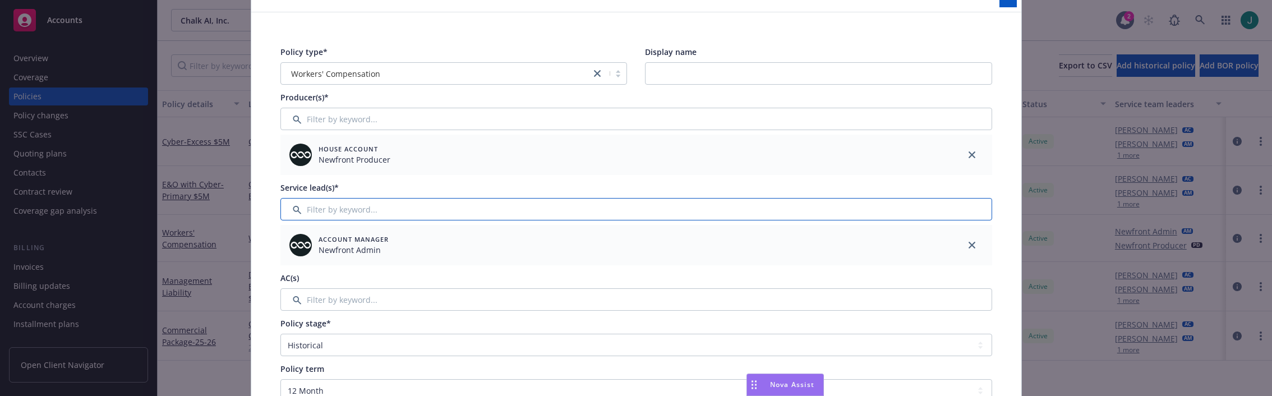
click at [359, 214] on input "Filter by keyword..." at bounding box center [636, 209] width 712 height 22
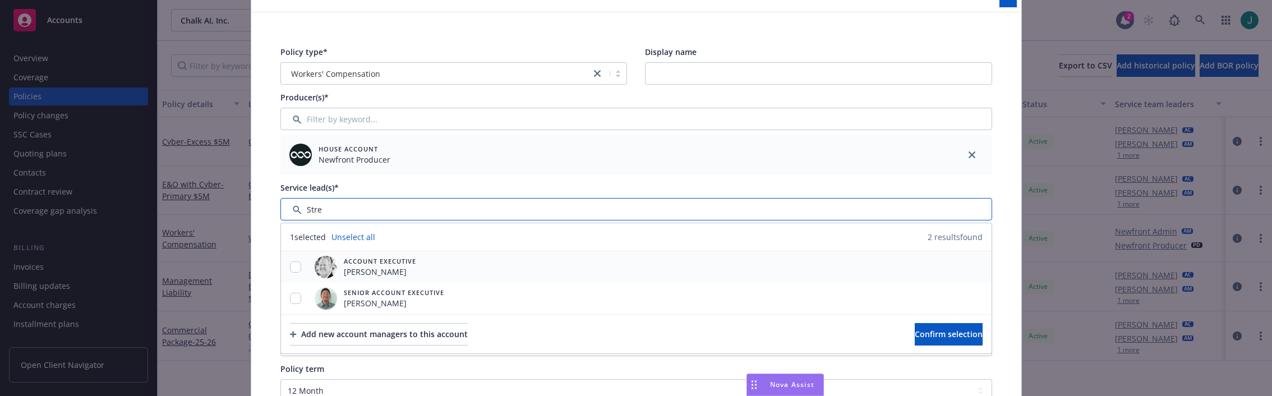
type input "Stre"
click at [295, 269] on input "checkbox" at bounding box center [295, 266] width 11 height 11
checkbox input "true"
click at [926, 336] on span "Confirm selection" at bounding box center [949, 334] width 68 height 11
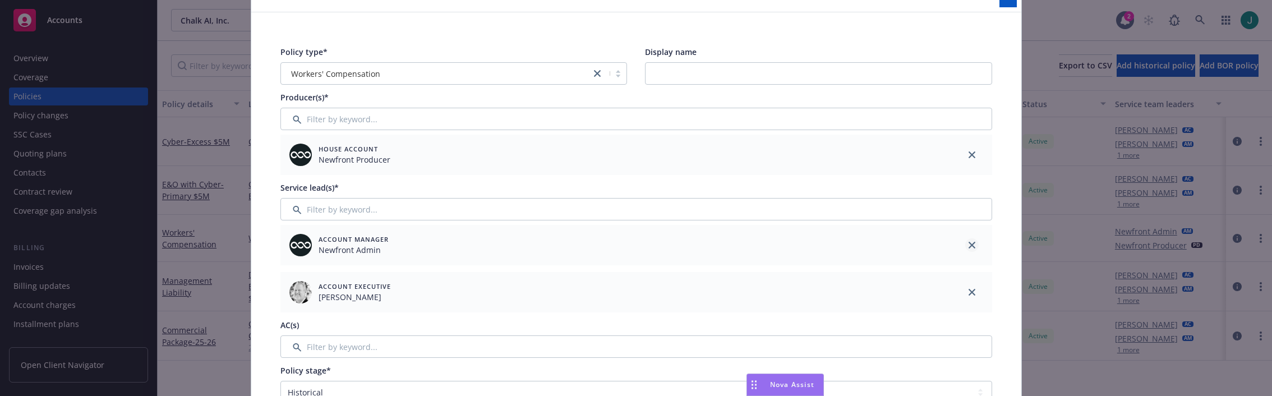
click at [969, 244] on icon "close" at bounding box center [971, 245] width 7 height 7
click at [328, 300] on input "Filter by keyword..." at bounding box center [636, 299] width 712 height 22
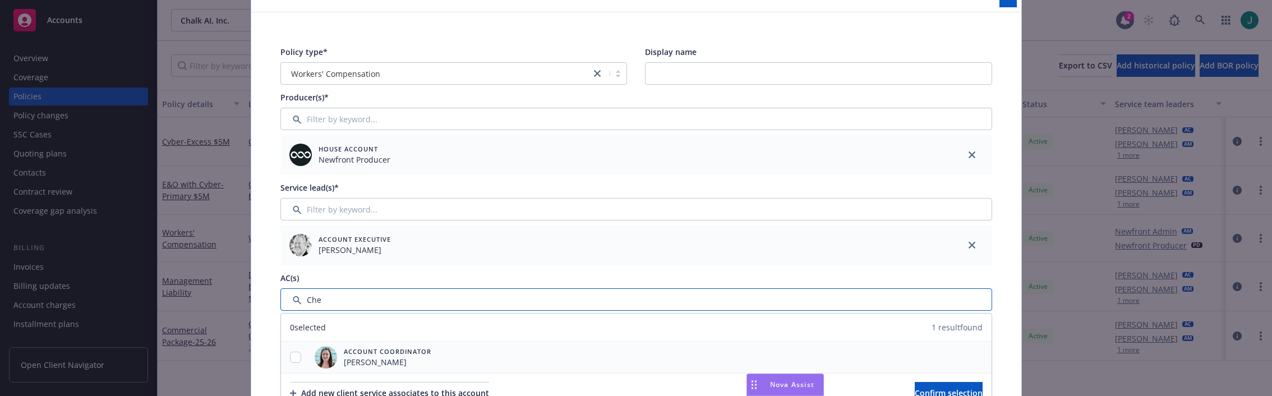
type input "Che"
click at [290, 354] on input "checkbox" at bounding box center [295, 357] width 11 height 11
checkbox input "true"
click at [951, 389] on span "Confirm selection" at bounding box center [949, 392] width 68 height 11
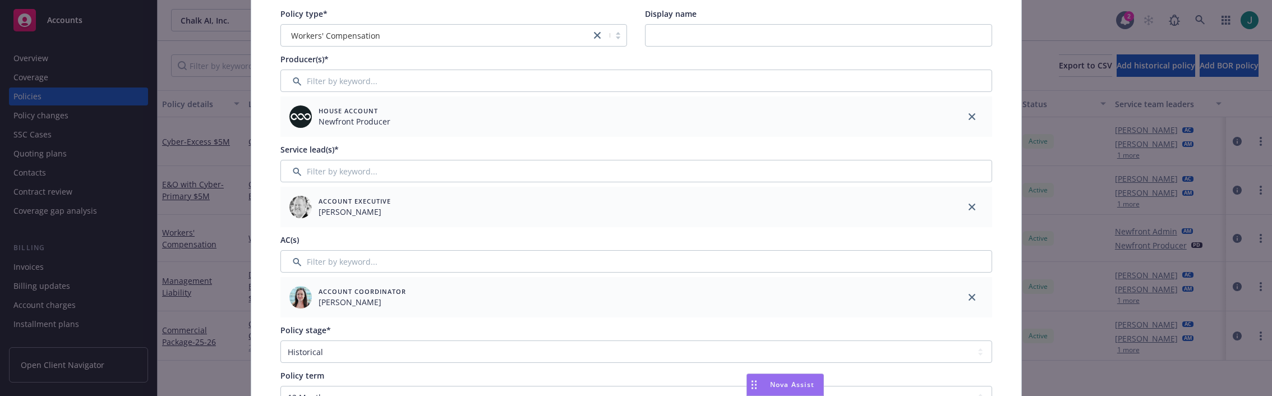
scroll to position [112, 0]
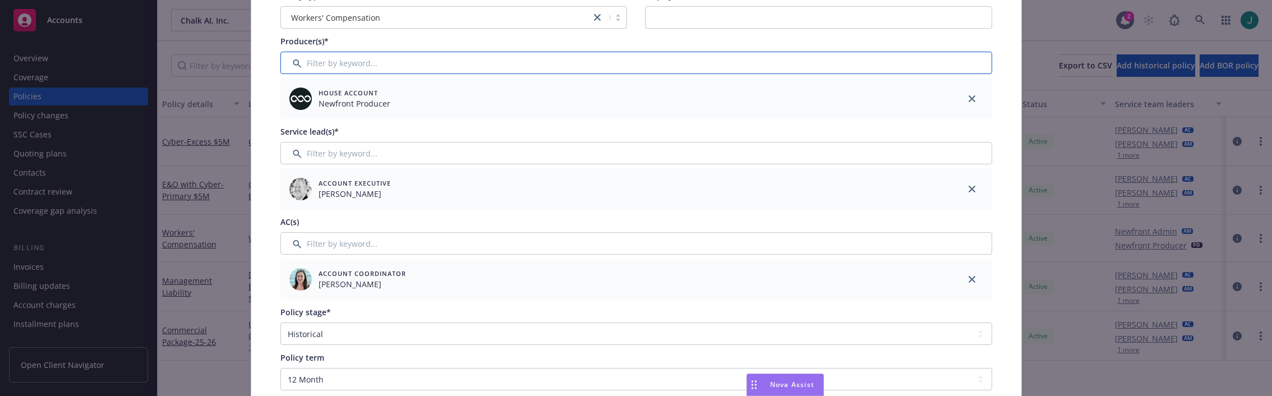
click at [736, 72] on input "Filter by keyword..." at bounding box center [636, 63] width 712 height 22
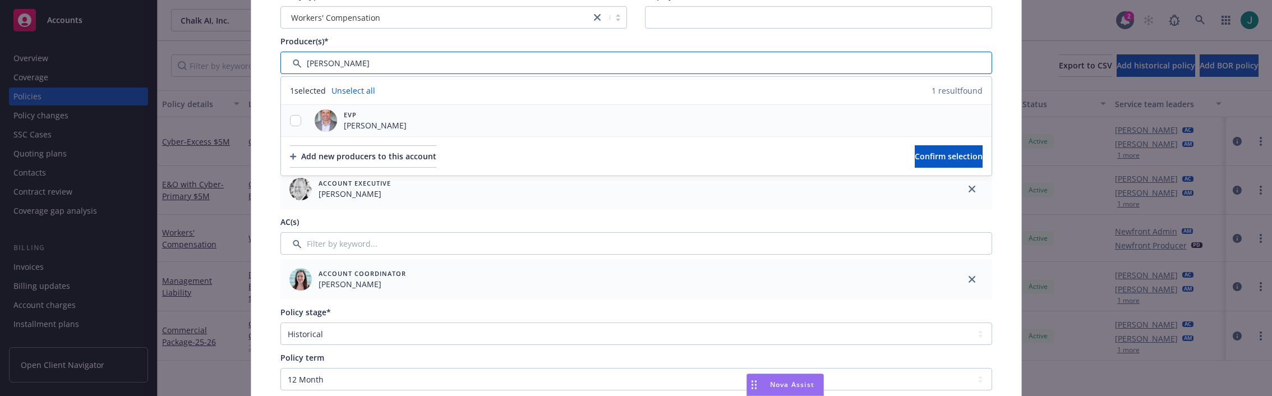
type input "ERic"
click at [292, 123] on input "checkbox" at bounding box center [295, 120] width 11 height 11
checkbox input "true"
click at [920, 157] on span "Confirm selection" at bounding box center [949, 156] width 68 height 11
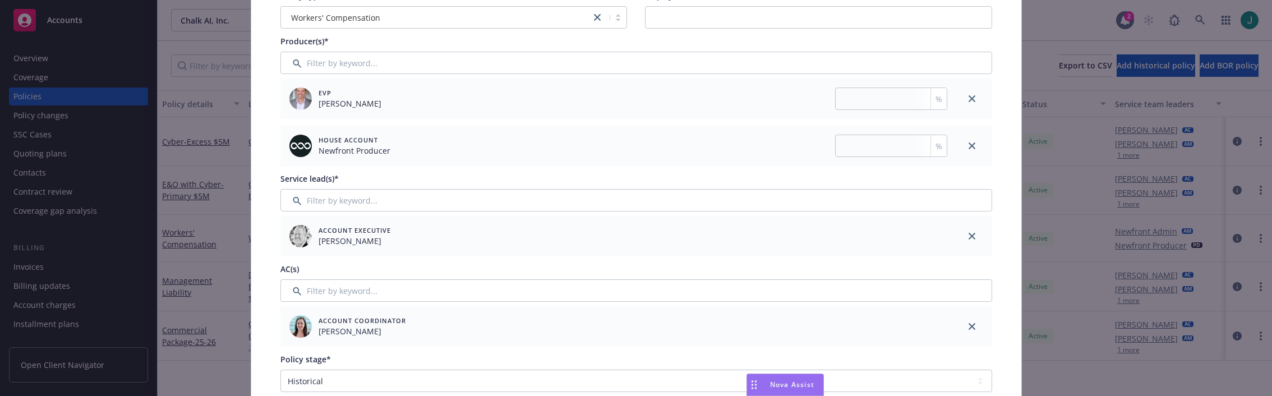
drag, startPoint x: 966, startPoint y: 145, endPoint x: 955, endPoint y: 148, distance: 10.6
click at [968, 145] on icon "close" at bounding box center [971, 145] width 7 height 7
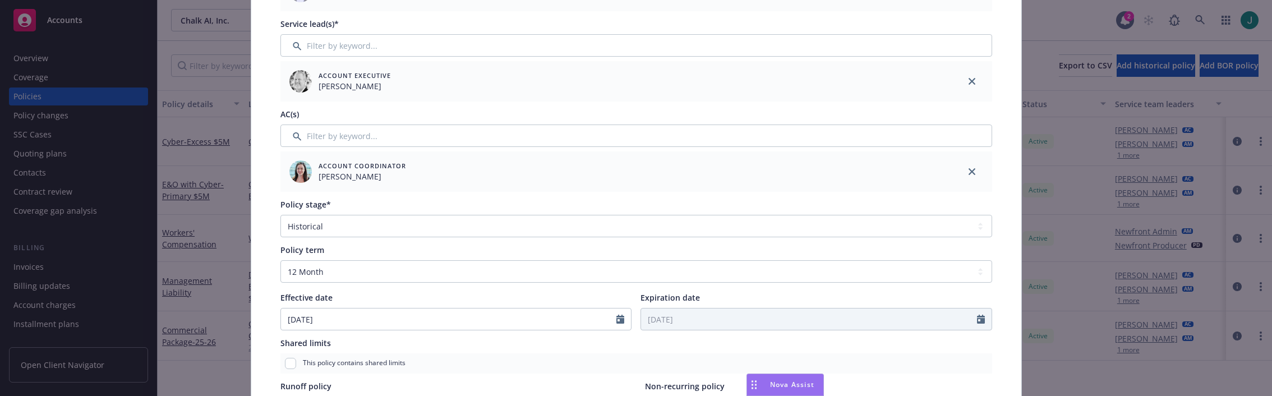
scroll to position [224, 0]
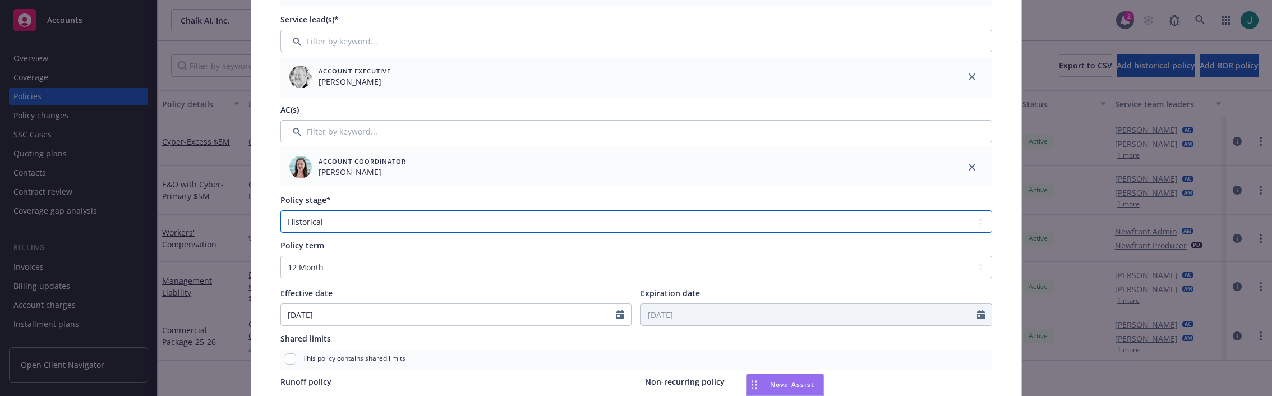
click at [364, 225] on select "Select policy stage Historical New New BOR BOR Renewal Non payment" at bounding box center [636, 221] width 712 height 22
select select "NEW"
click at [280, 210] on select "Select policy stage Historical New New BOR BOR Renewal Non payment" at bounding box center [636, 221] width 712 height 22
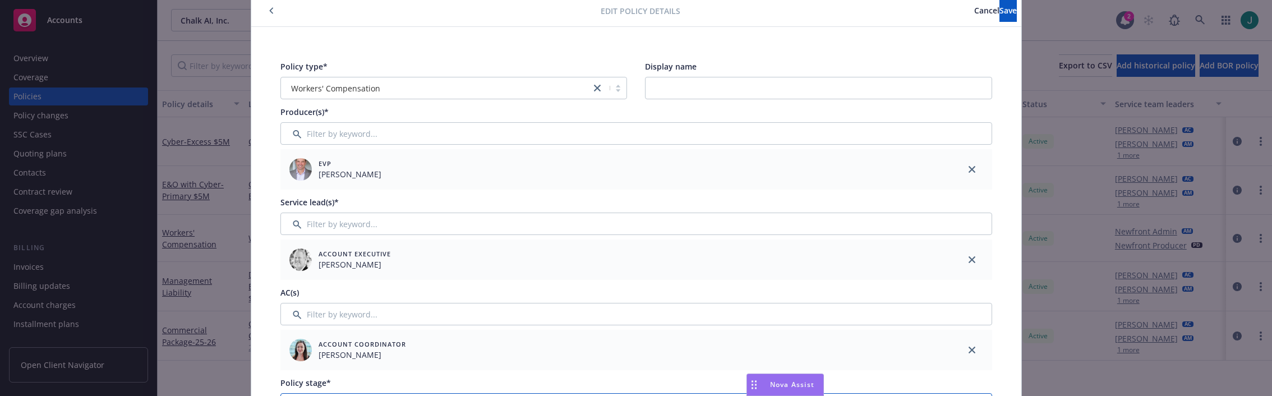
scroll to position [0, 0]
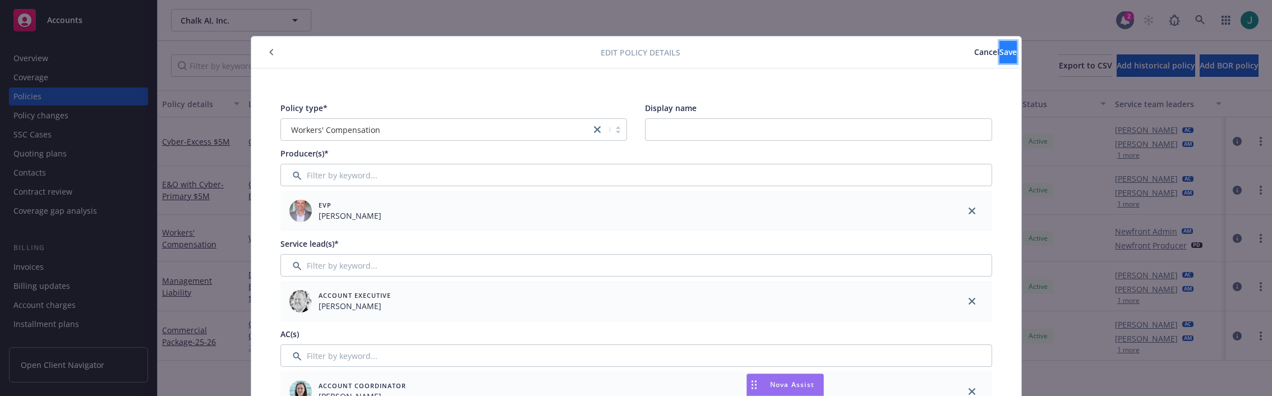
click at [999, 51] on button "Save" at bounding box center [1007, 52] width 17 height 22
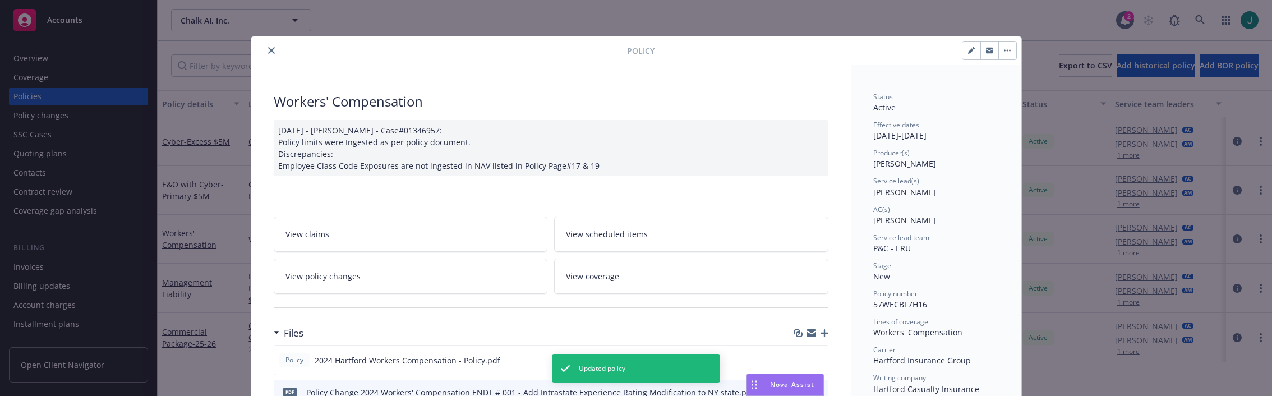
click at [265, 53] on button "close" at bounding box center [271, 50] width 13 height 13
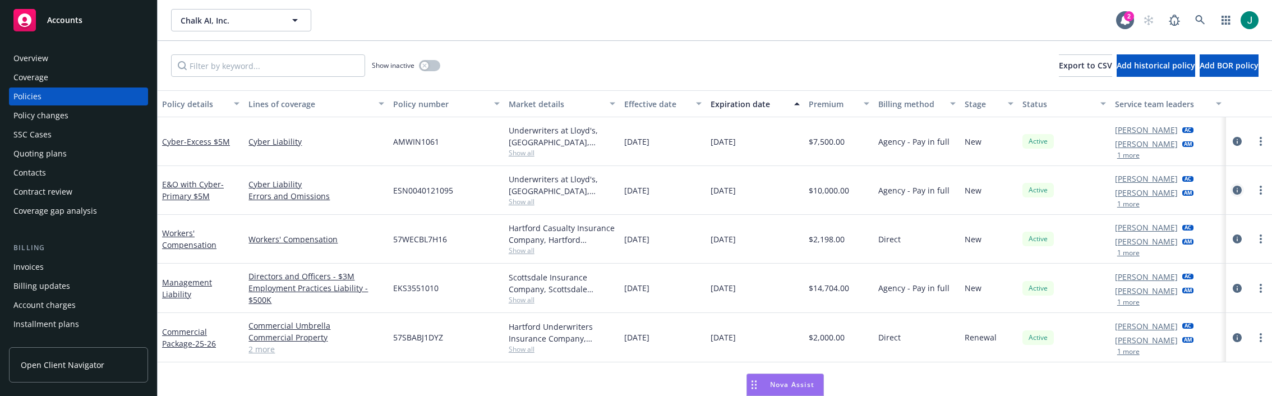
click at [1180, 190] on icon "circleInformation" at bounding box center [1236, 190] width 9 height 9
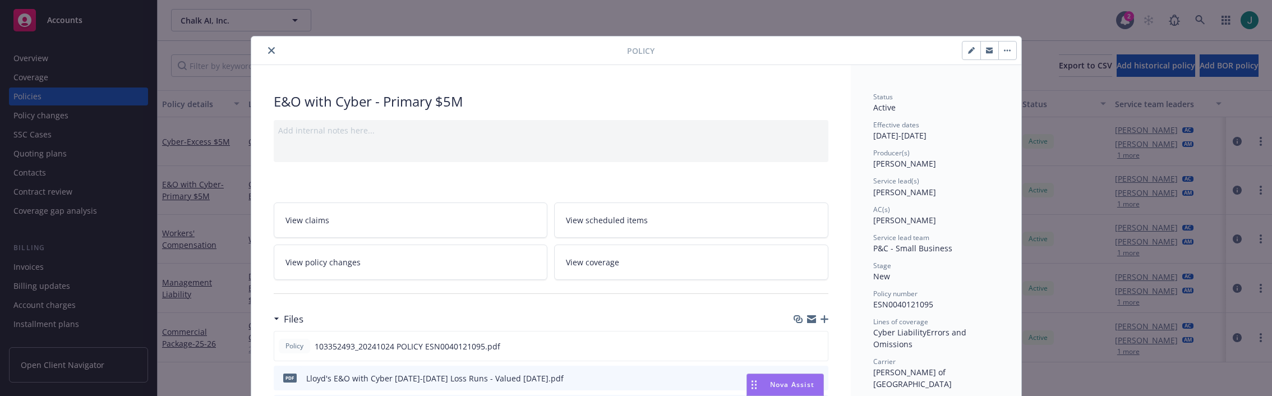
click at [963, 53] on button "button" at bounding box center [971, 50] width 18 height 18
select select "NEW"
select select "12"
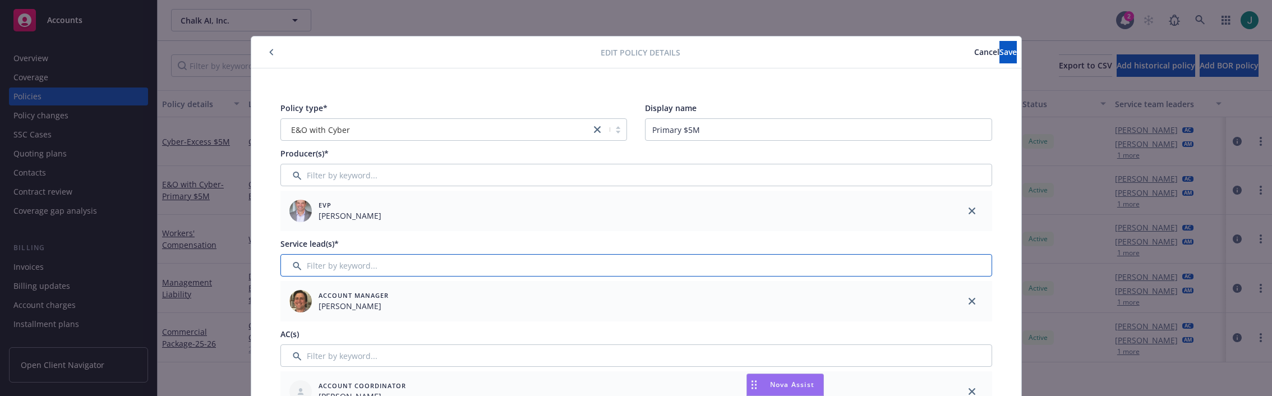
click at [337, 271] on input "Filter by keyword..." at bounding box center [636, 265] width 712 height 22
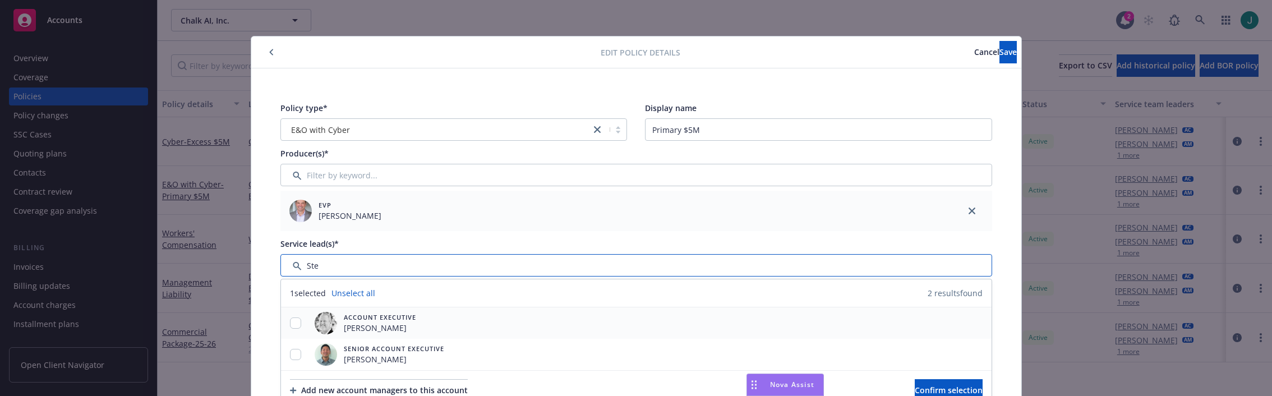
type input "Ste"
click at [293, 326] on input "checkbox" at bounding box center [295, 322] width 11 height 11
checkbox input "true"
click at [918, 391] on span "Confirm selection" at bounding box center [949, 390] width 68 height 11
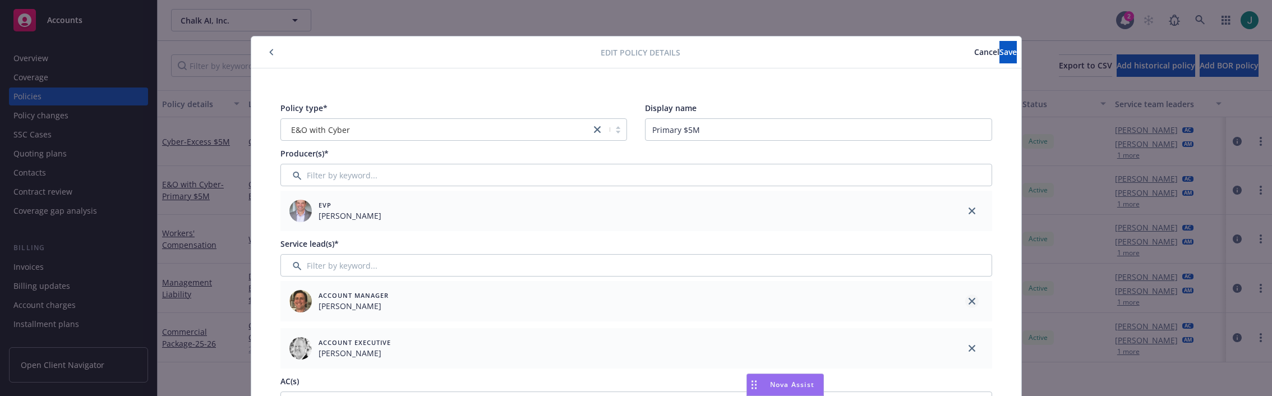
click at [968, 298] on icon "close" at bounding box center [971, 301] width 7 height 7
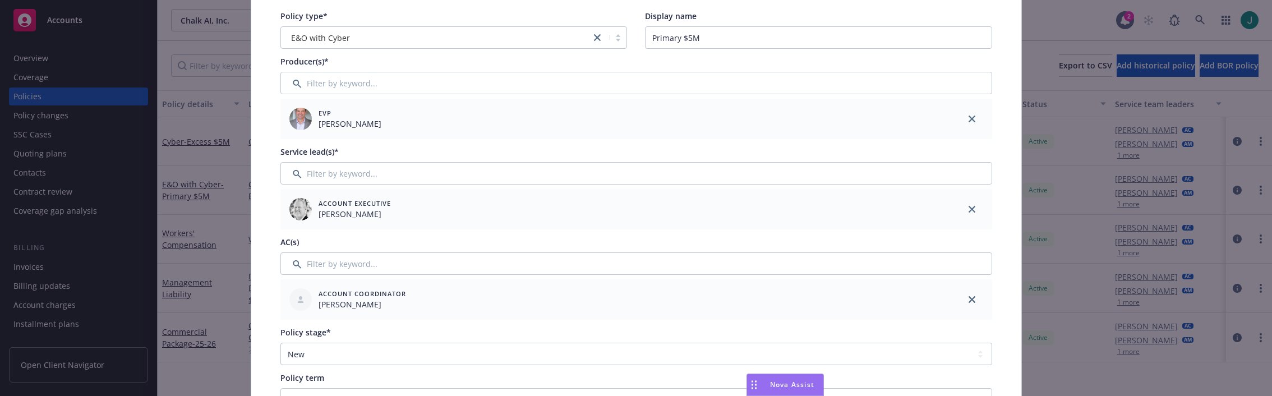
scroll to position [112, 0]
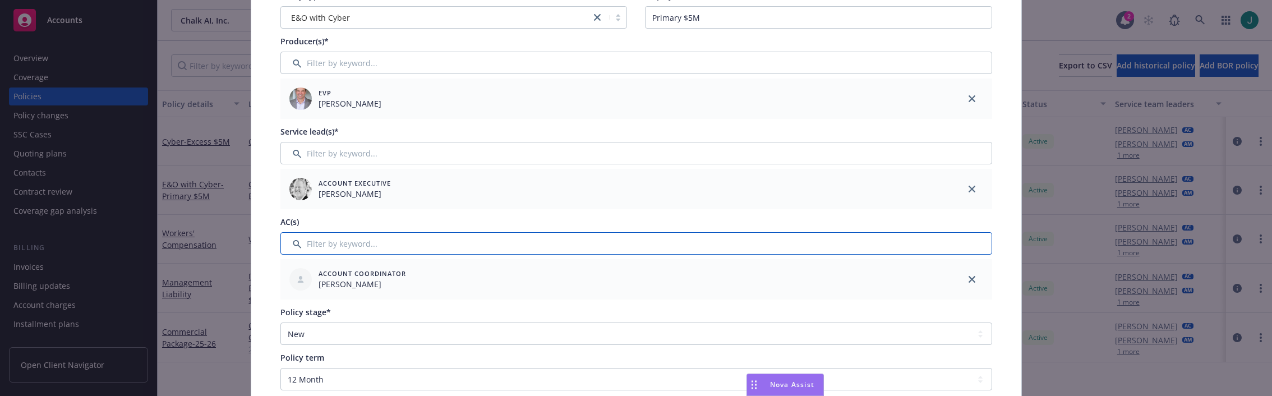
click at [317, 240] on input "Filter by keyword..." at bounding box center [636, 243] width 712 height 22
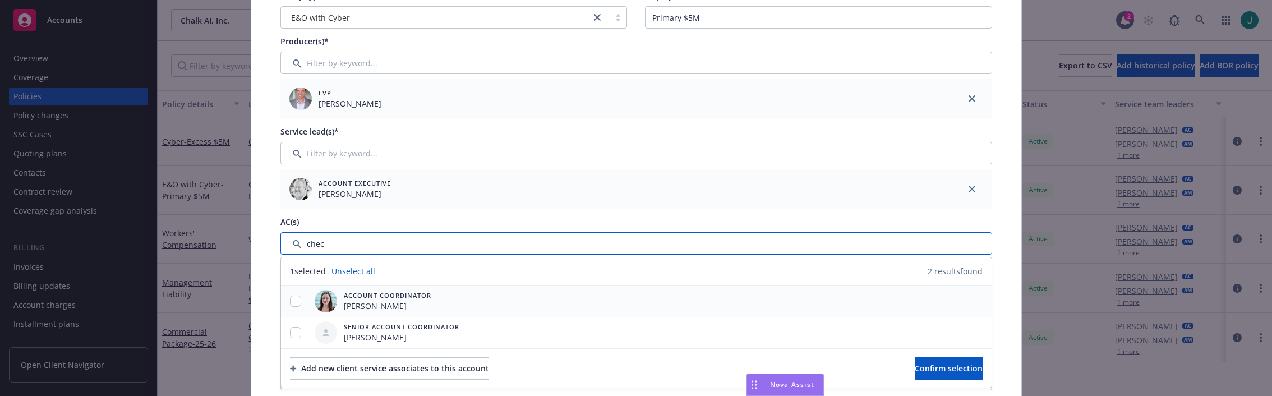
type input "chec"
click at [290, 297] on input "checkbox" at bounding box center [295, 300] width 11 height 11
checkbox input "true"
click at [941, 372] on span "Confirm selection" at bounding box center [949, 368] width 68 height 11
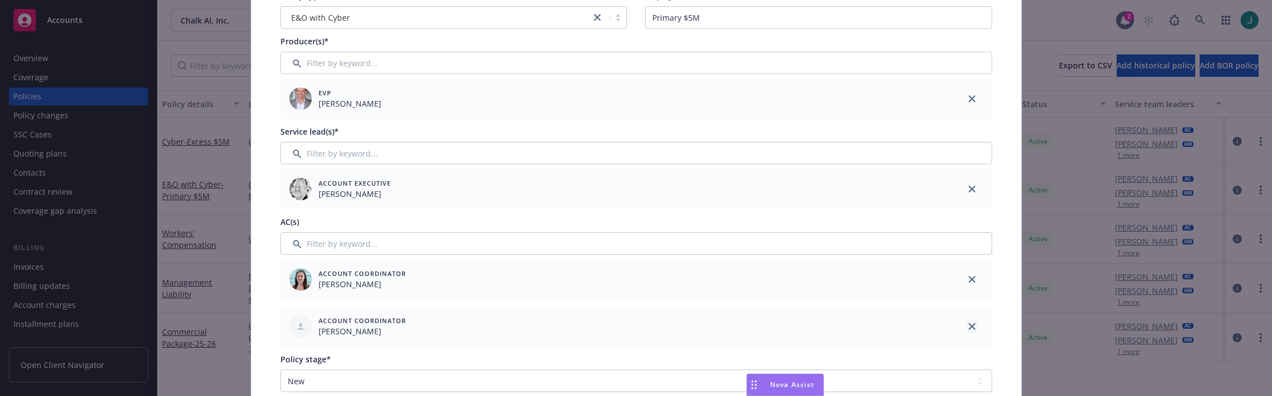
click at [971, 325] on link "close" at bounding box center [971, 326] width 13 height 13
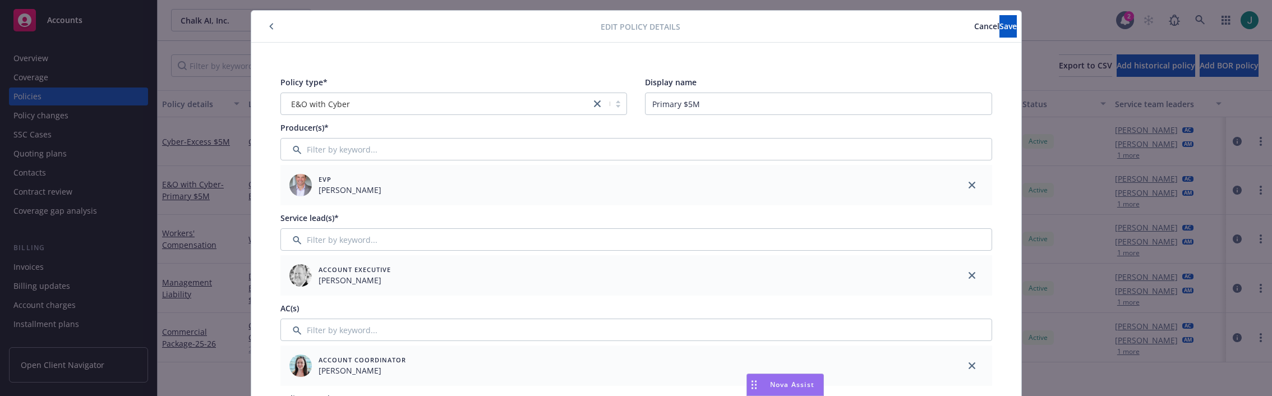
scroll to position [0, 0]
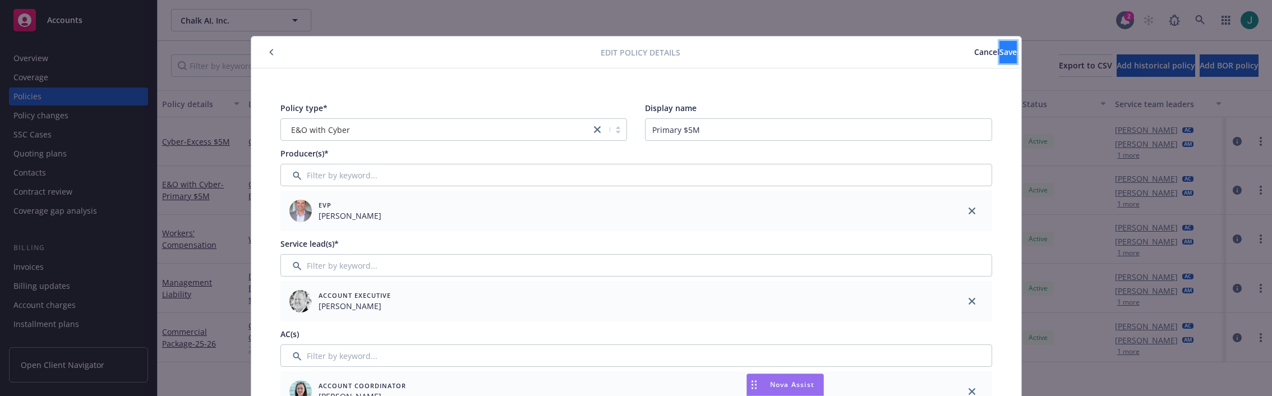
click at [999, 45] on button "Save" at bounding box center [1007, 52] width 17 height 22
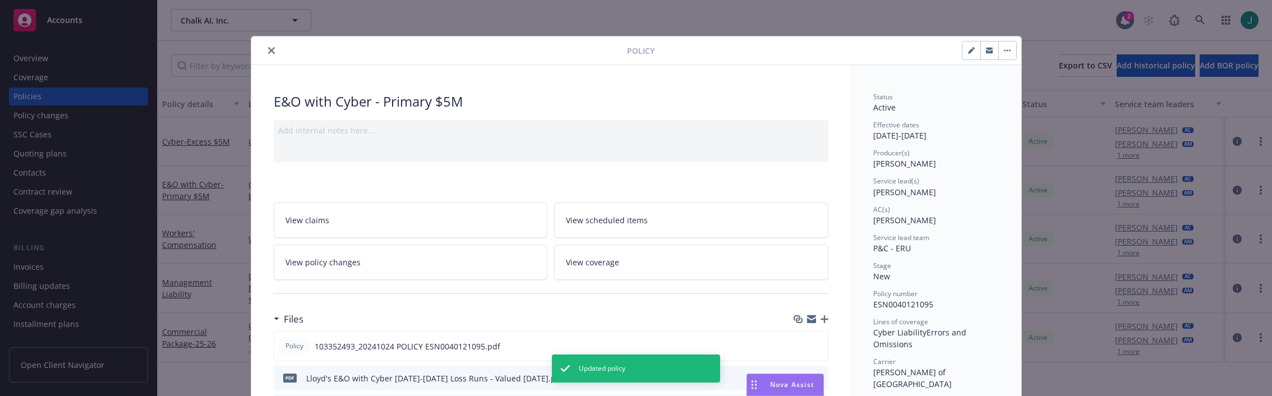
click at [272, 54] on button "close" at bounding box center [271, 50] width 13 height 13
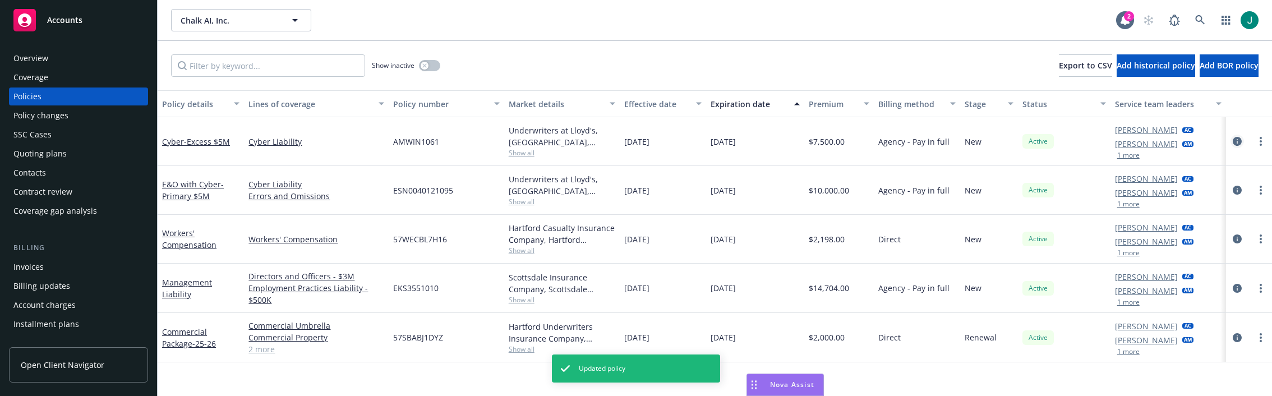
click at [1180, 140] on icon "circleInformation" at bounding box center [1236, 141] width 9 height 9
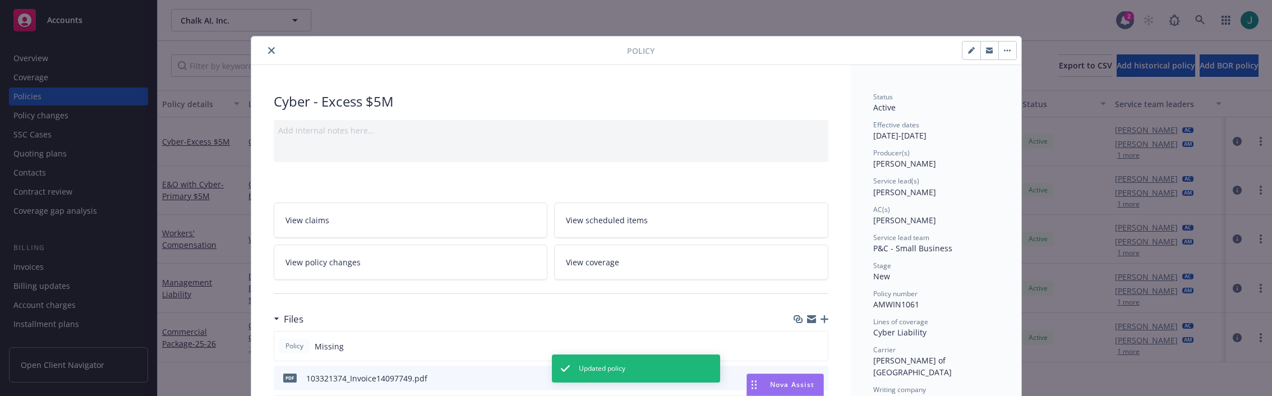
click at [964, 54] on button "button" at bounding box center [971, 50] width 18 height 18
select select "NEW"
select select "12"
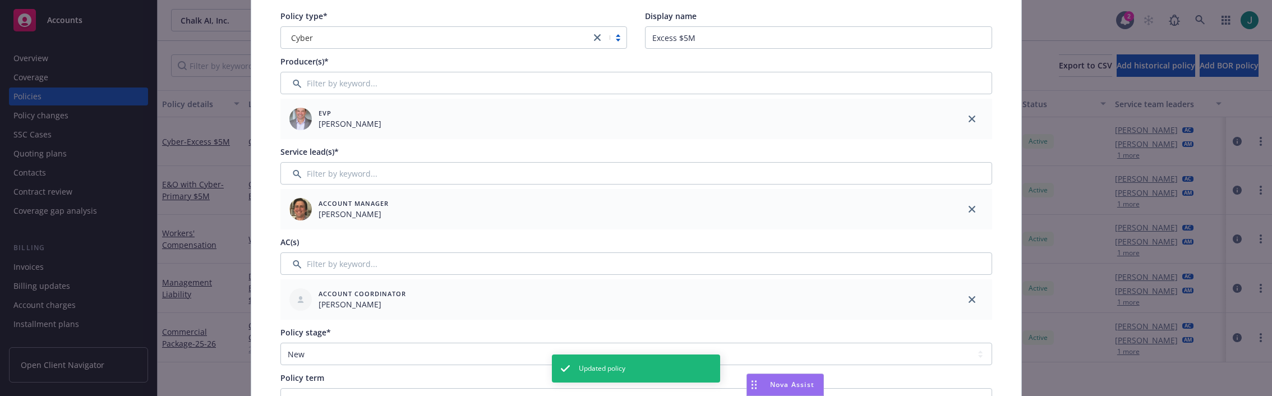
scroll to position [112, 0]
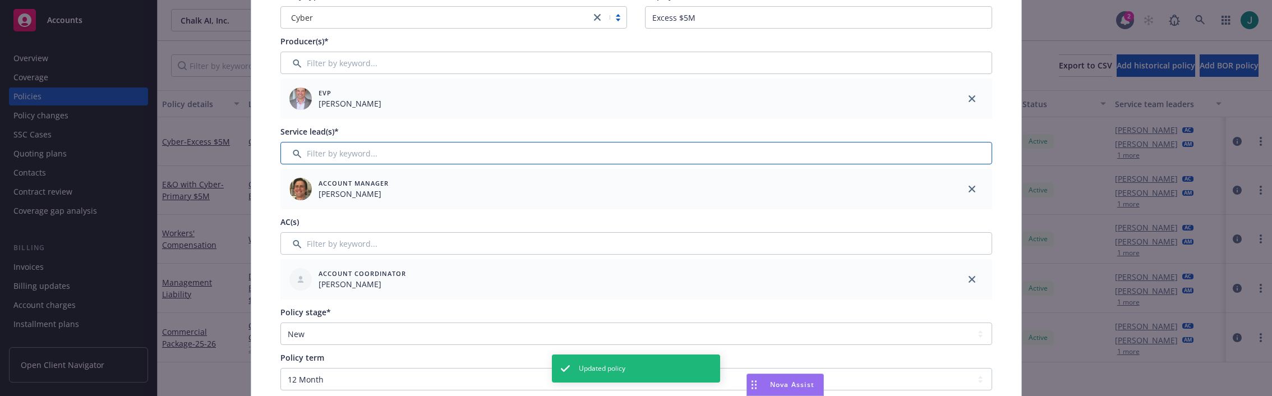
click at [340, 155] on input "Filter by keyword..." at bounding box center [636, 153] width 712 height 22
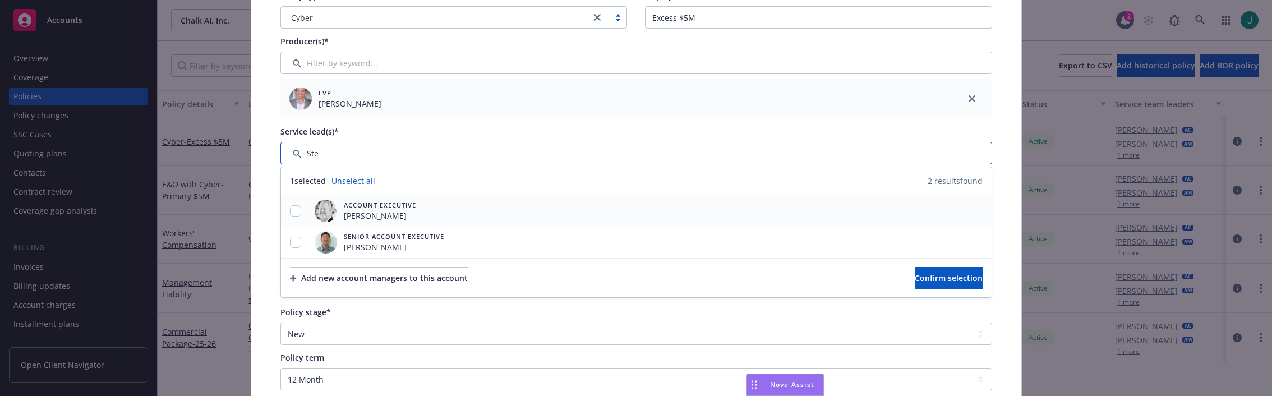
type input "Ste"
click at [291, 211] on input "checkbox" at bounding box center [295, 210] width 11 height 11
checkbox input "true"
click at [915, 278] on span "Confirm selection" at bounding box center [949, 278] width 68 height 11
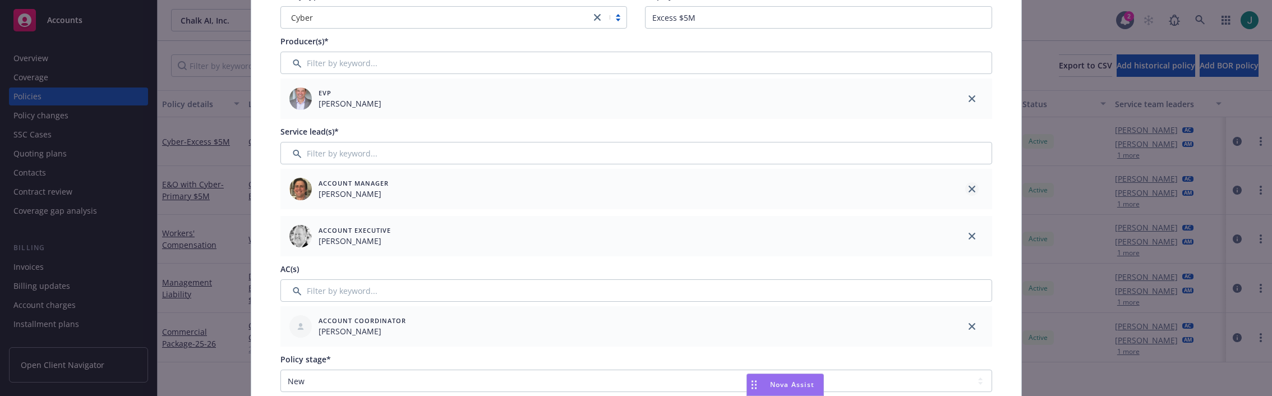
click at [969, 189] on icon "close" at bounding box center [971, 189] width 7 height 7
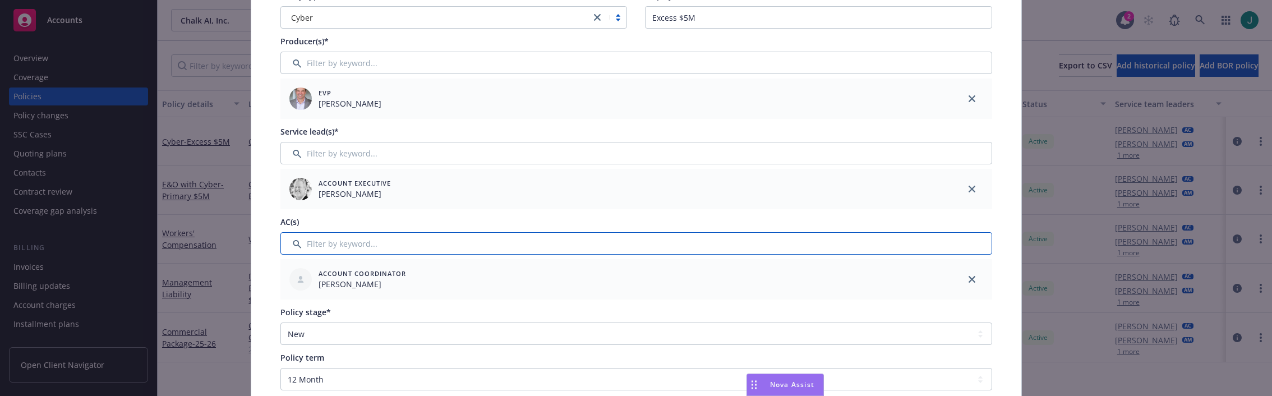
click at [321, 247] on input "Filter by keyword..." at bounding box center [636, 243] width 712 height 22
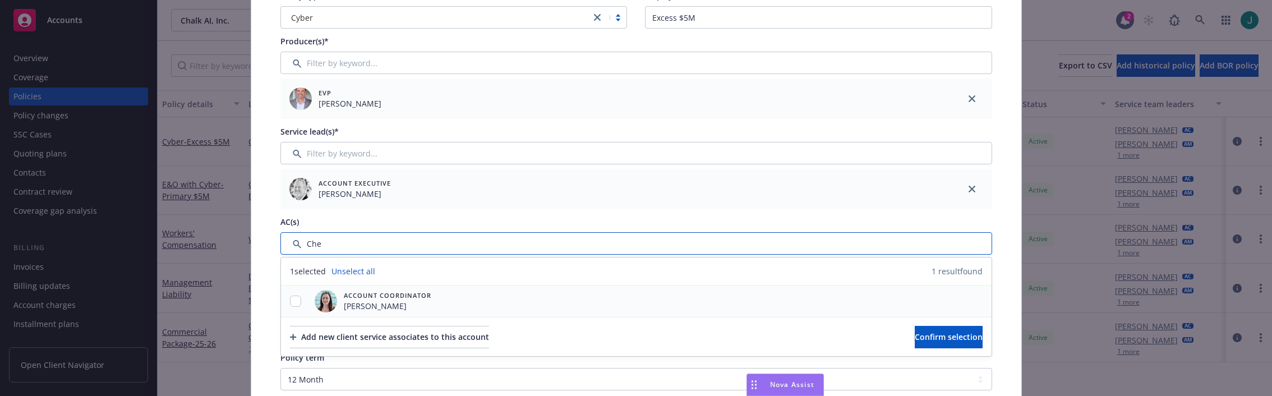
type input "Che"
click at [290, 298] on input "checkbox" at bounding box center [295, 300] width 11 height 11
checkbox input "true"
click at [915, 339] on button "Confirm selection" at bounding box center [949, 337] width 68 height 22
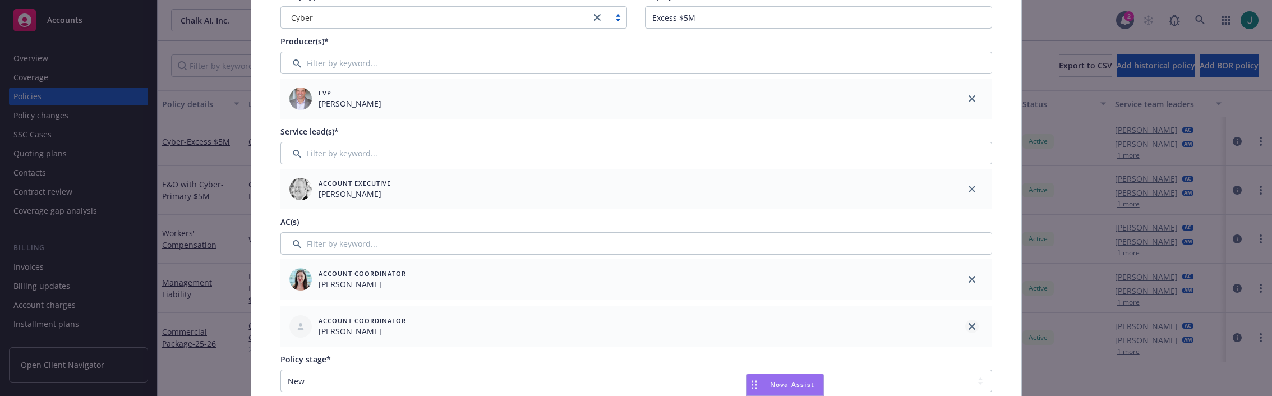
click at [968, 326] on icon "close" at bounding box center [971, 326] width 7 height 7
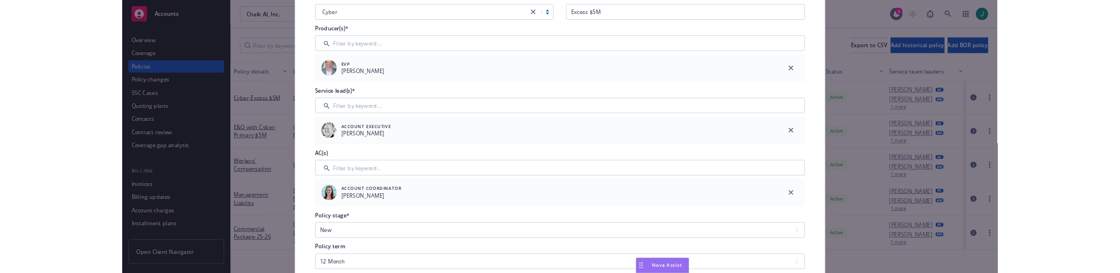
scroll to position [0, 0]
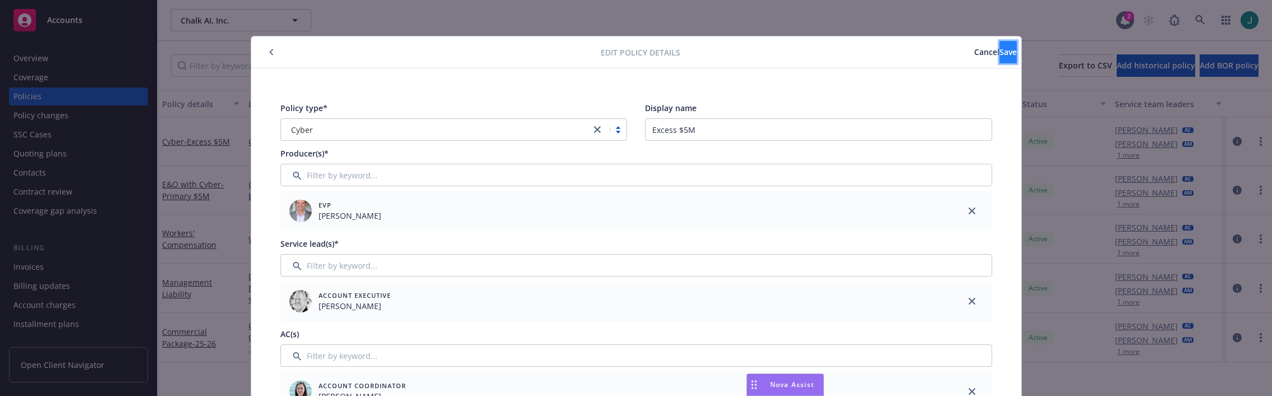
click at [999, 47] on span "Save" at bounding box center [1007, 52] width 17 height 11
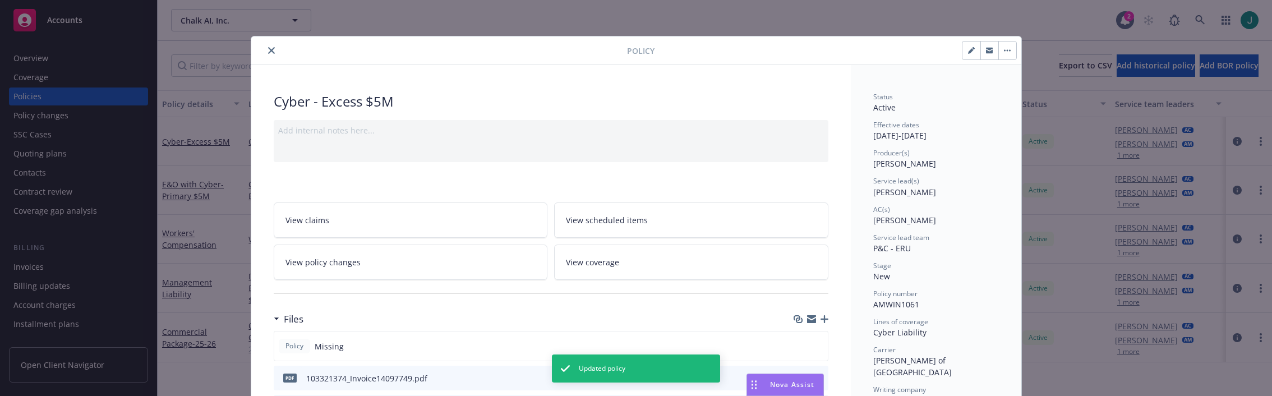
click at [268, 50] on icon "close" at bounding box center [271, 50] width 7 height 7
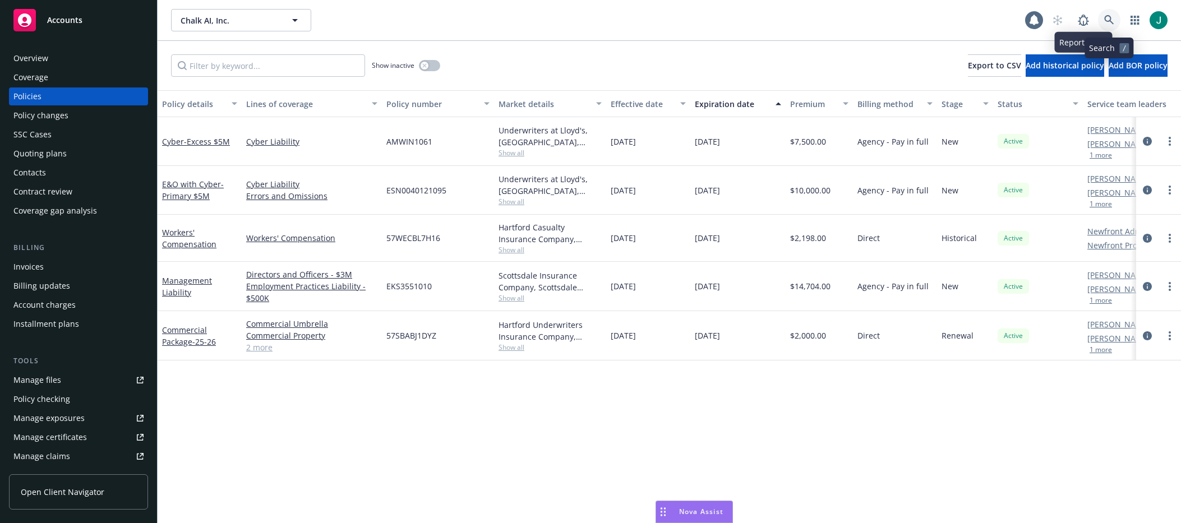
click at [1105, 20] on icon at bounding box center [1109, 20] width 10 height 10
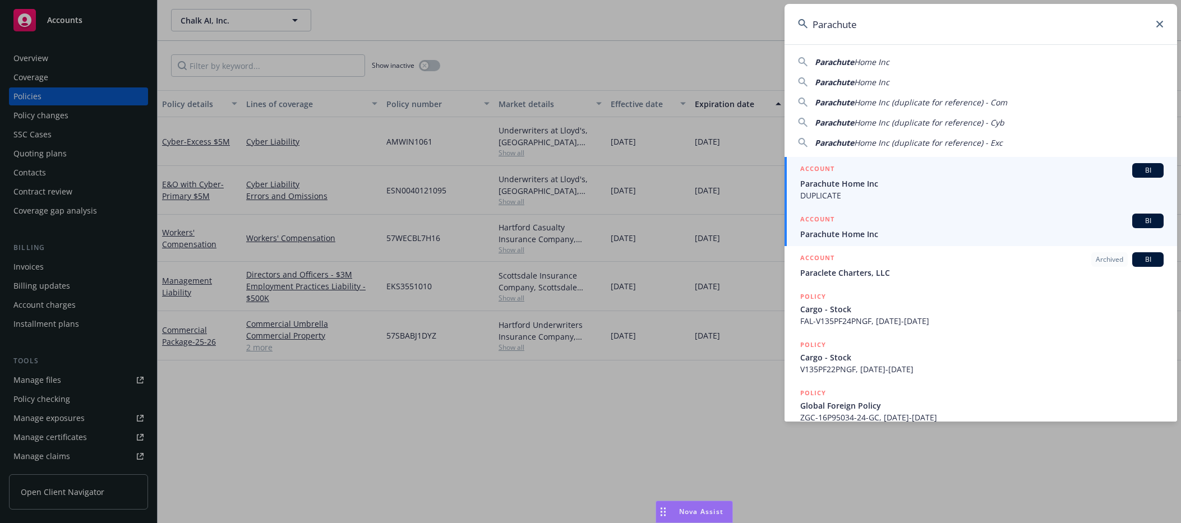
type input "Parachute"
click at [883, 230] on span "Parachute Home Inc" at bounding box center [981, 234] width 363 height 12
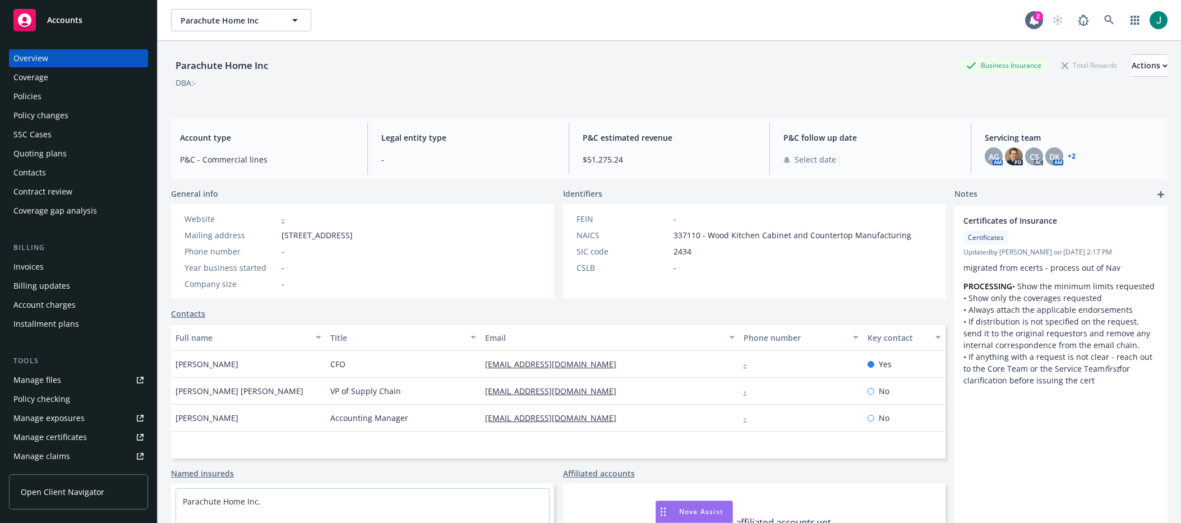
click at [50, 94] on div "Policies" at bounding box center [78, 96] width 130 height 18
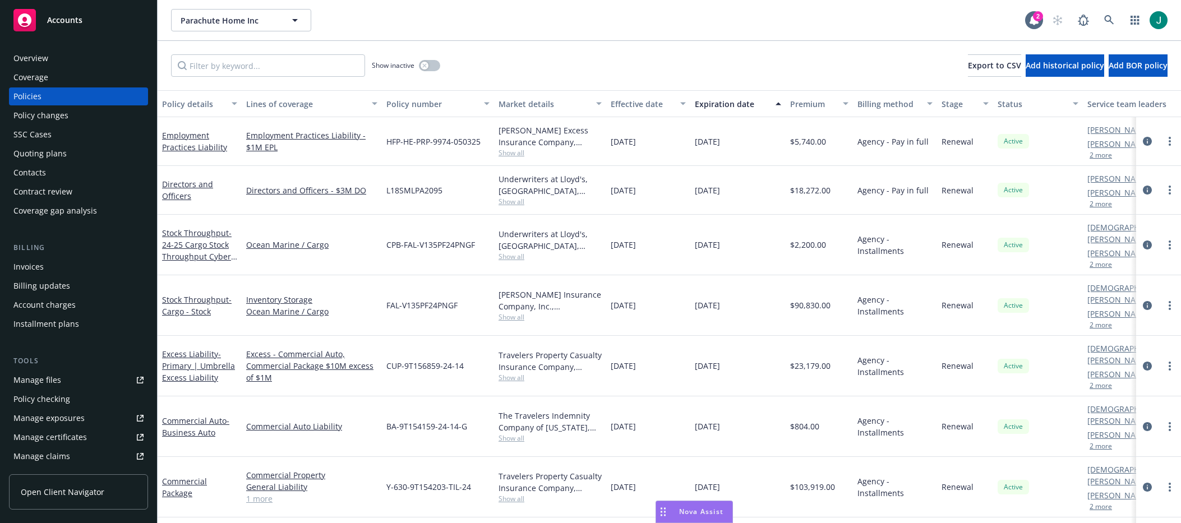
click at [507, 201] on span "Show all" at bounding box center [549, 202] width 103 height 10
click at [577, 193] on div "Underwriters at Lloyd's, London, Lloyd's of London, RT Specialty Insurance Serv…" at bounding box center [549, 185] width 103 height 24
click at [1143, 190] on icon "circleInformation" at bounding box center [1147, 190] width 9 height 9
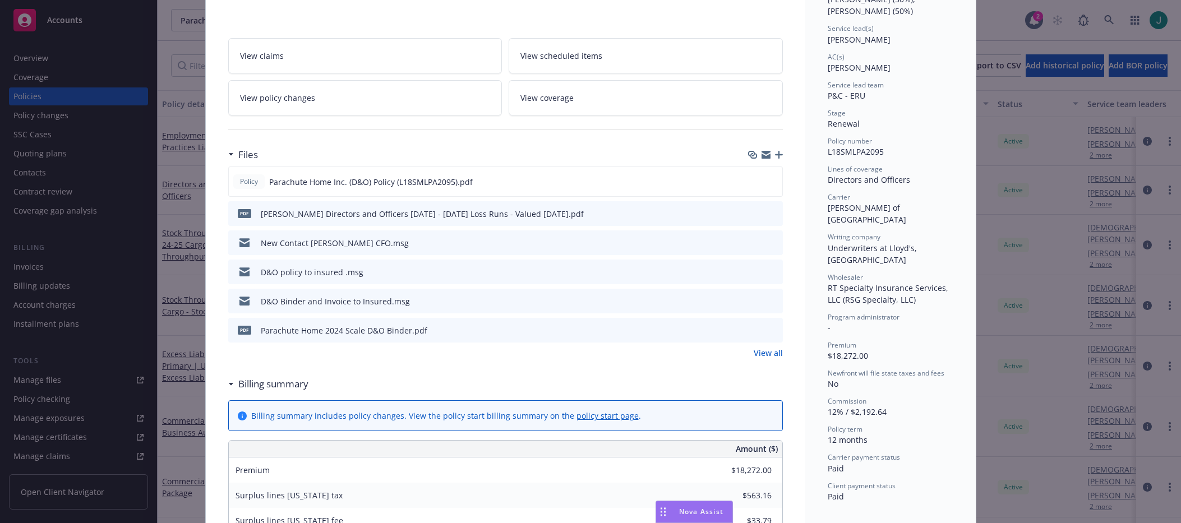
scroll to position [168, 0]
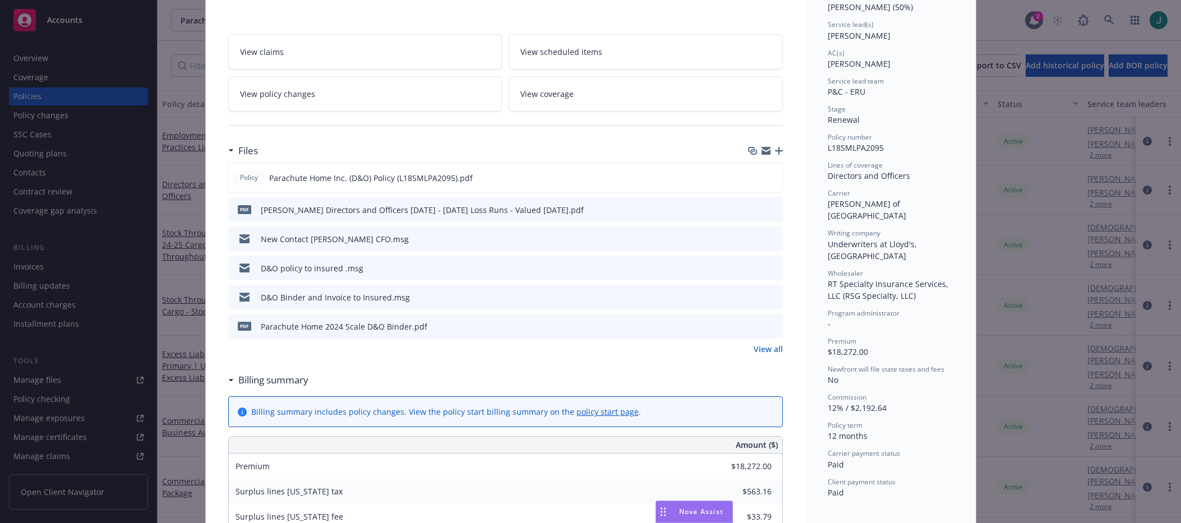
click at [762, 349] on link "View all" at bounding box center [768, 349] width 29 height 12
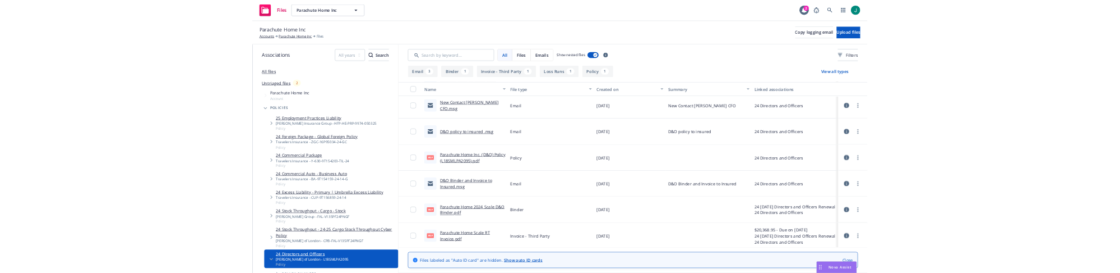
scroll to position [71, 0]
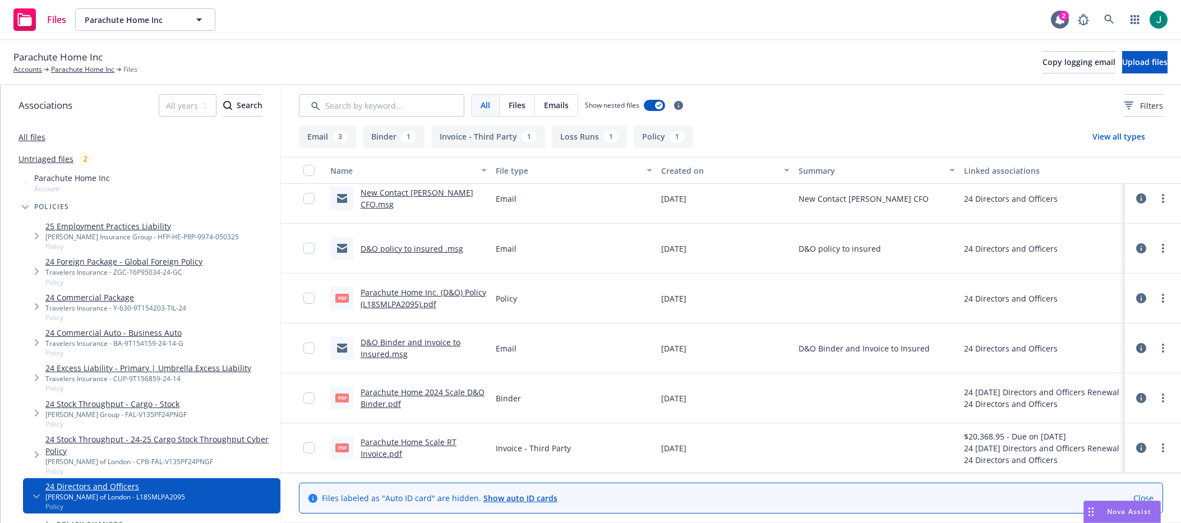
click at [421, 442] on link "Parachute Home Scale RT Invoice.pdf" at bounding box center [409, 448] width 96 height 22
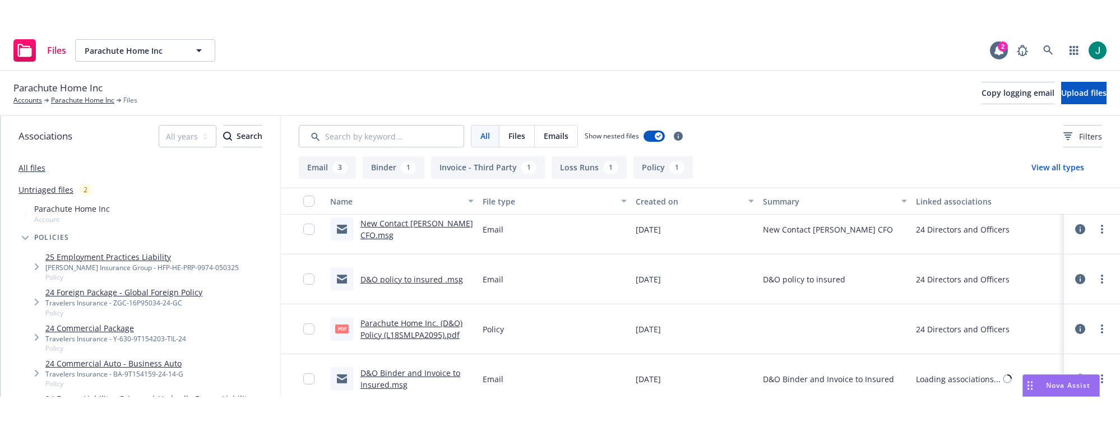
scroll to position [0, 0]
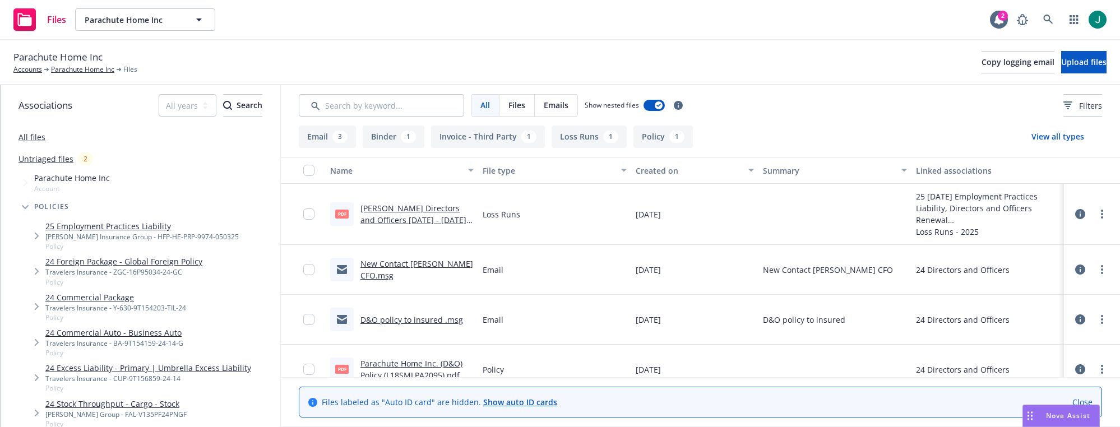
click at [788, 132] on div "Email 3 Binder 1 Invoice - Third Party 1 Loss Runs 1 Policy 1 View all types" at bounding box center [701, 137] width 804 height 22
